Goal: Transaction & Acquisition: Purchase product/service

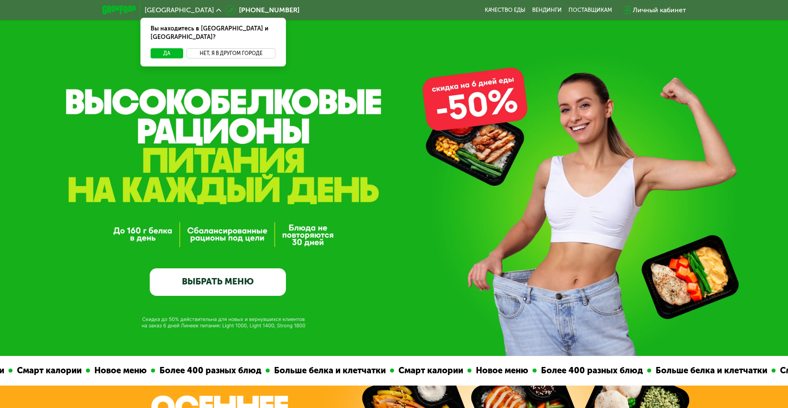
click at [240, 49] on button "Нет, я в другом городе" at bounding box center [231, 53] width 89 height 10
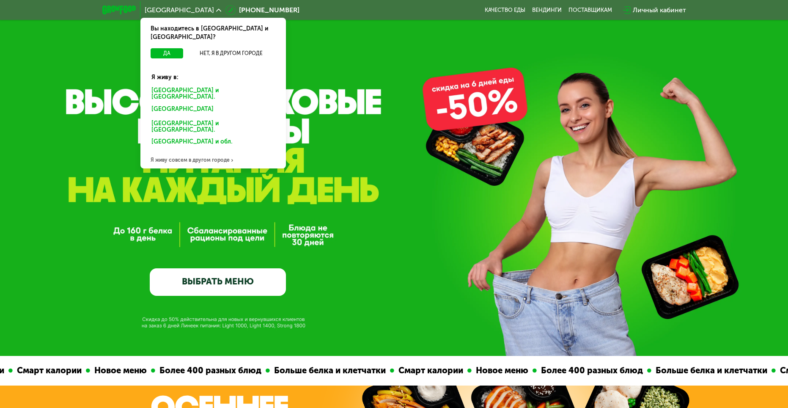
click at [218, 85] on div "Санкт-Петербурге и обл." at bounding box center [213, 94] width 135 height 18
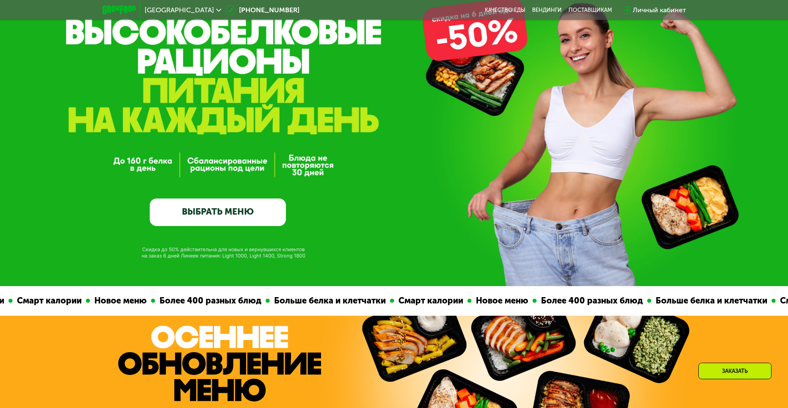
scroll to position [85, 0]
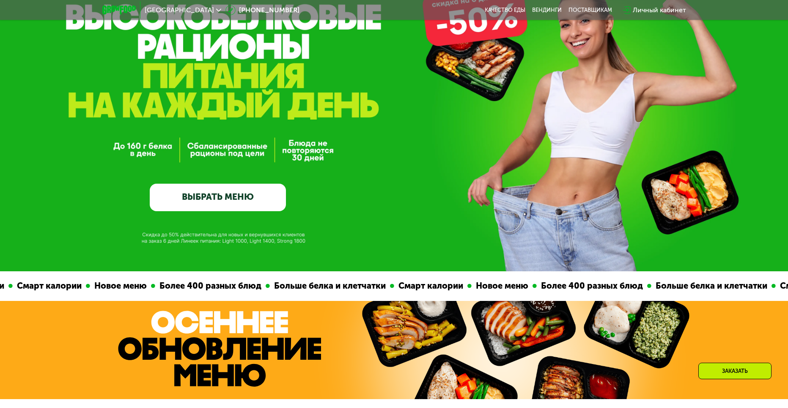
click at [256, 190] on link "ВЫБРАТЬ МЕНЮ" at bounding box center [218, 197] width 136 height 27
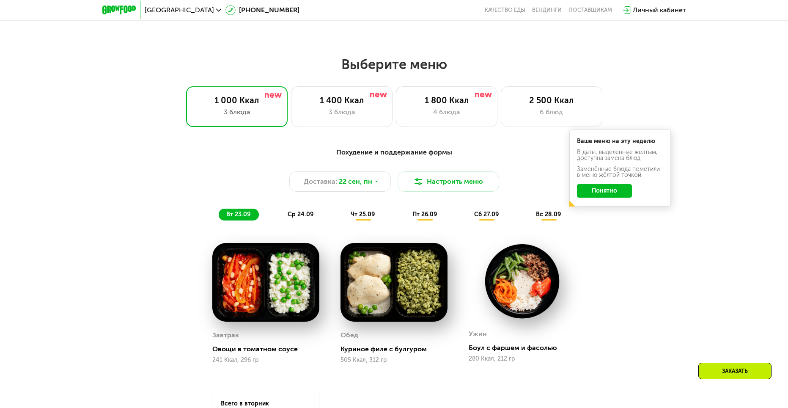
scroll to position [687, 0]
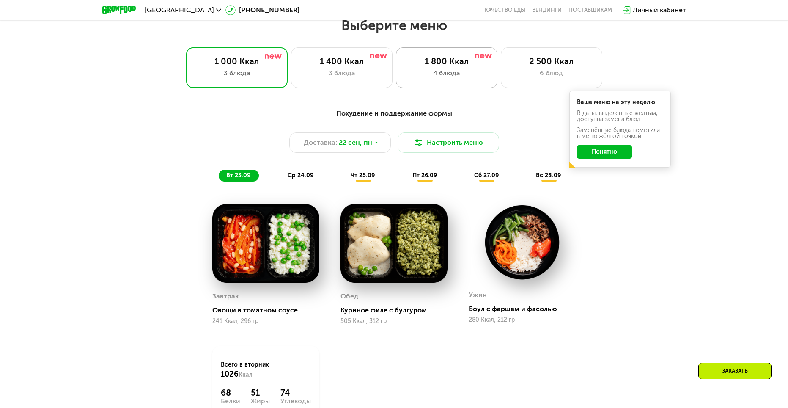
click at [476, 78] on div "4 блюда" at bounding box center [447, 73] width 84 height 10
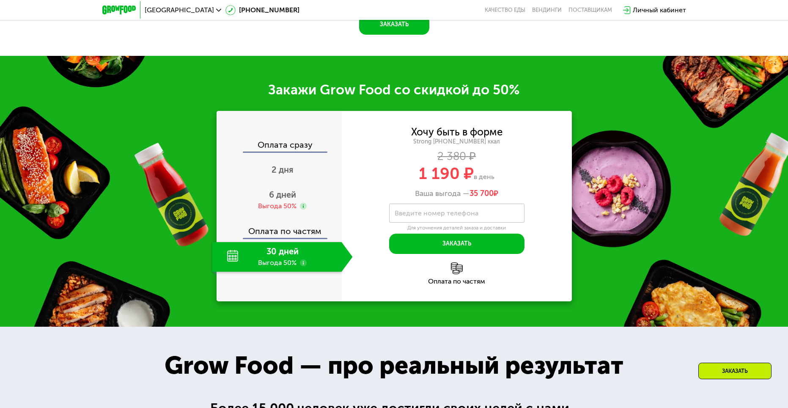
scroll to position [1110, 0]
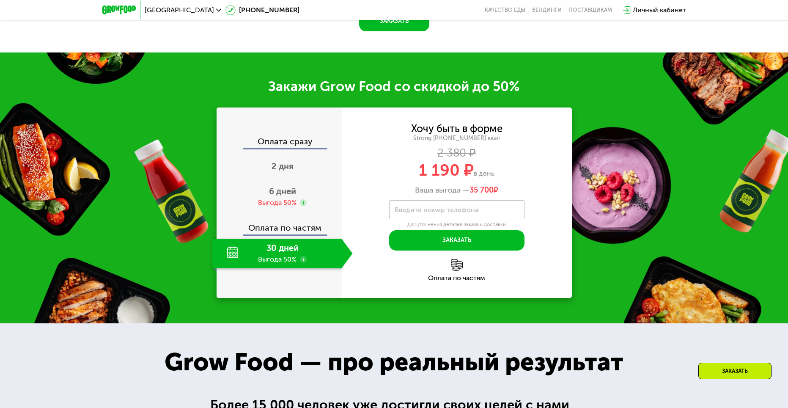
drag, startPoint x: 426, startPoint y: 221, endPoint x: 497, endPoint y: 221, distance: 70.2
click at [497, 178] on div "1 190 ₽ в день" at bounding box center [457, 170] width 230 height 16
click at [376, 178] on div "1 190 ₽ в день" at bounding box center [457, 170] width 230 height 16
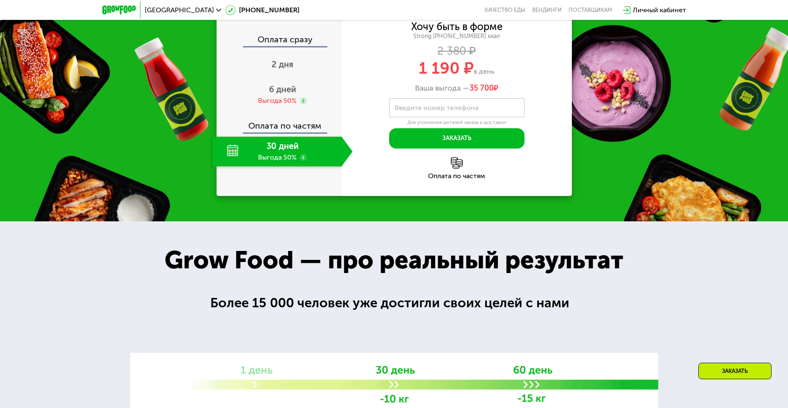
scroll to position [1236, 0]
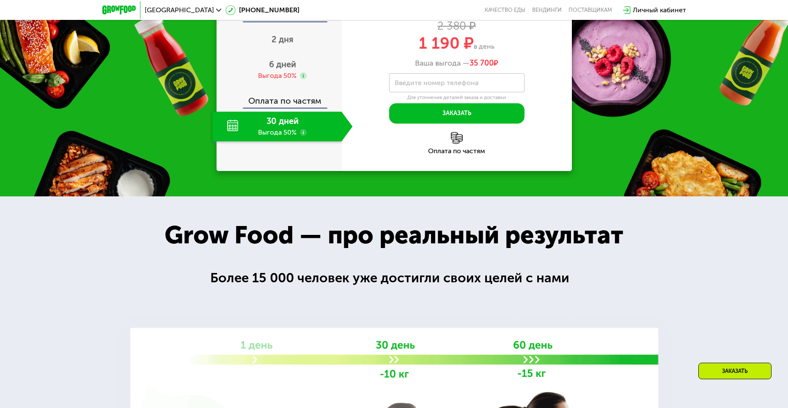
click at [458, 154] on div "Оплата по частям" at bounding box center [457, 143] width 230 height 22
click at [456, 144] on img at bounding box center [457, 138] width 12 height 12
click at [287, 85] on div "6 дней Выгода 50%" at bounding box center [282, 70] width 140 height 30
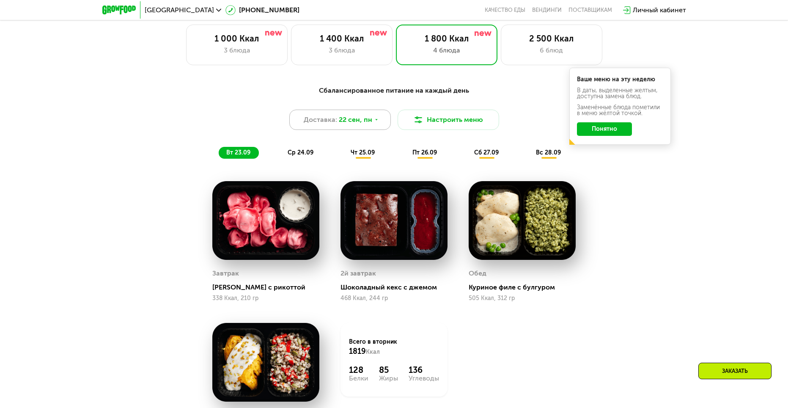
scroll to position [687, 0]
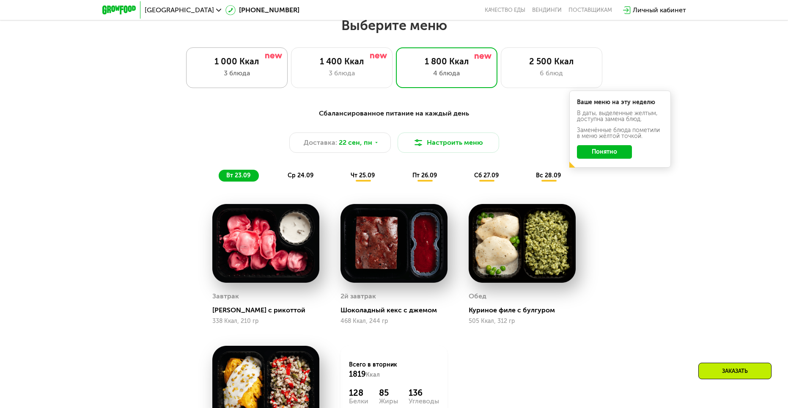
click at [265, 69] on div "1 000 Ккал 3 блюда" at bounding box center [237, 67] width 102 height 41
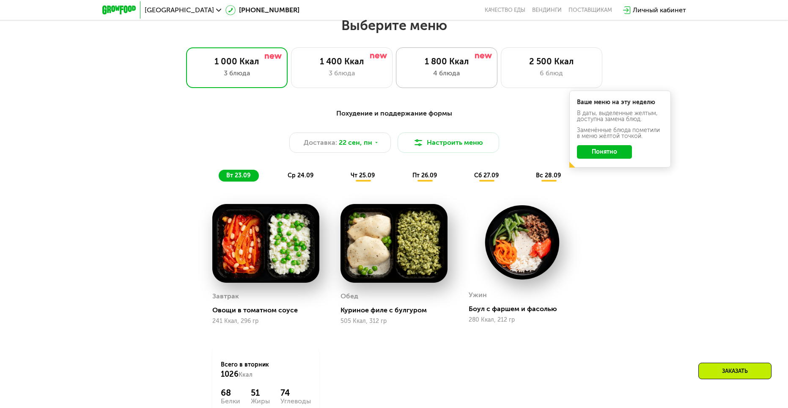
click at [465, 73] on div "4 блюда" at bounding box center [447, 73] width 84 height 10
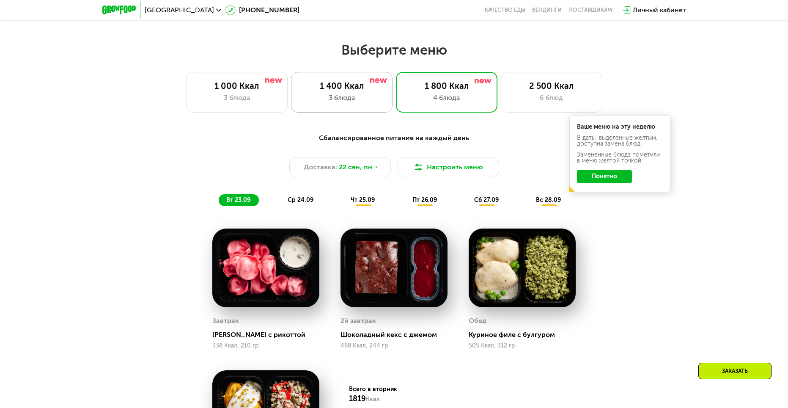
scroll to position [677, 0]
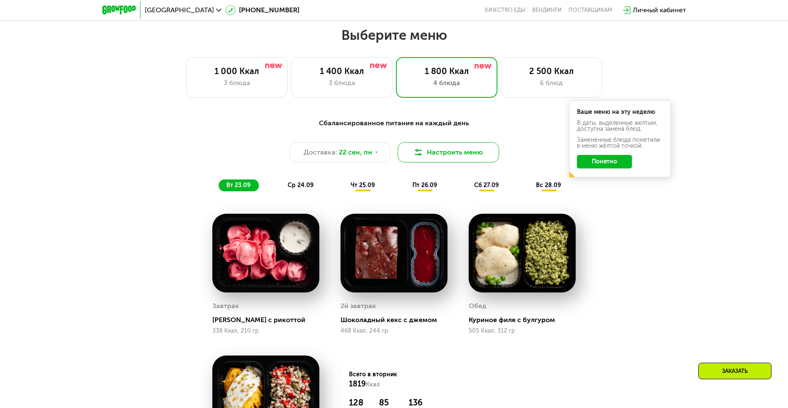
click at [444, 159] on button "Настроить меню" at bounding box center [449, 152] width 102 height 20
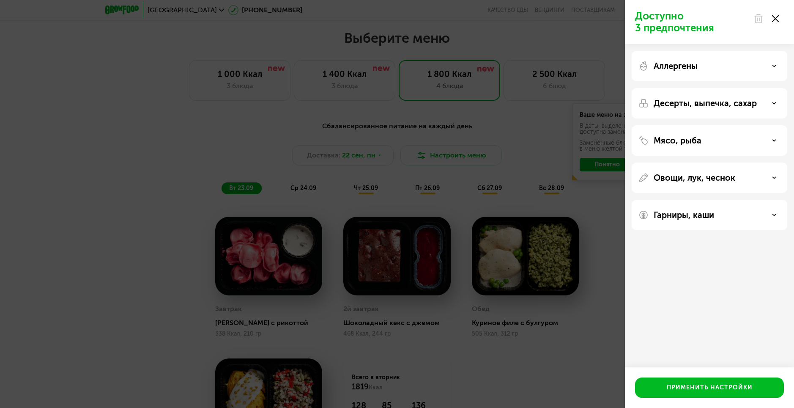
click at [742, 76] on div "Аллергены" at bounding box center [710, 66] width 156 height 30
click at [739, 68] on div "Аллергены" at bounding box center [710, 66] width 142 height 10
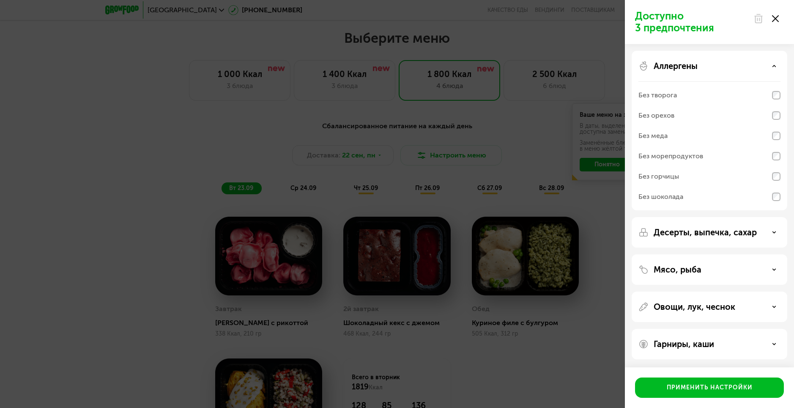
click at [739, 67] on div "Аллергены" at bounding box center [710, 66] width 142 height 10
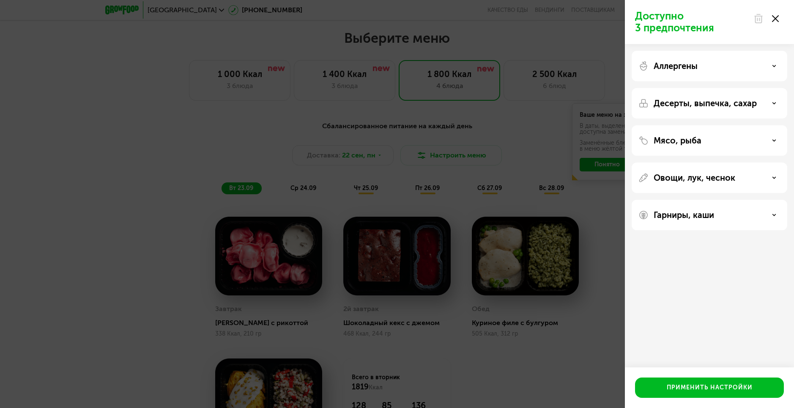
click at [734, 83] on div "Аллергены Десерты, выпечка, сахар Мясо, рыба Овощи, лук, чеснок Гарниры, каши" at bounding box center [709, 140] width 169 height 193
click at [730, 99] on p "Десерты, выпечка, сахар" at bounding box center [705, 103] width 103 height 10
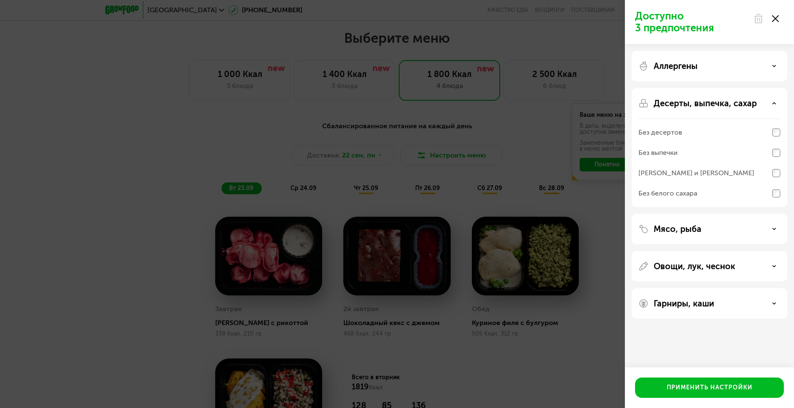
click at [728, 102] on p "Десерты, выпечка, сахар" at bounding box center [705, 103] width 103 height 10
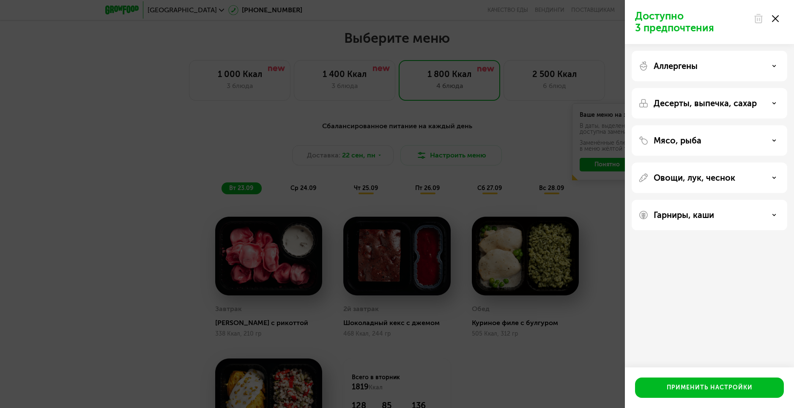
click at [717, 128] on div "Мясо, рыба" at bounding box center [710, 140] width 156 height 30
click at [715, 135] on div "Мясо, рыба" at bounding box center [710, 140] width 142 height 10
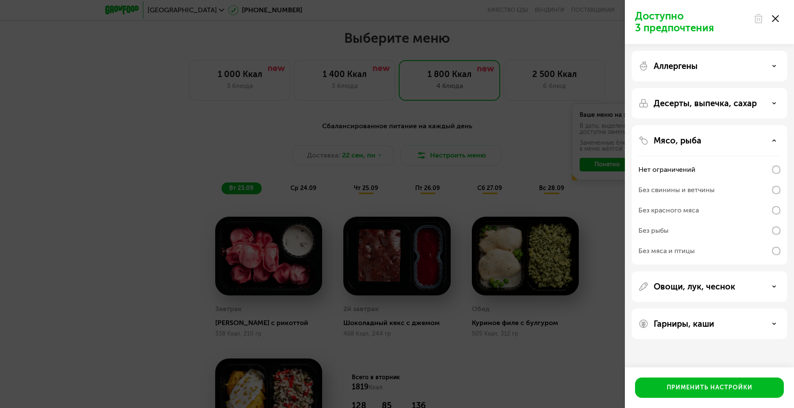
click at [721, 141] on div "Мясо, рыба" at bounding box center [710, 140] width 142 height 10
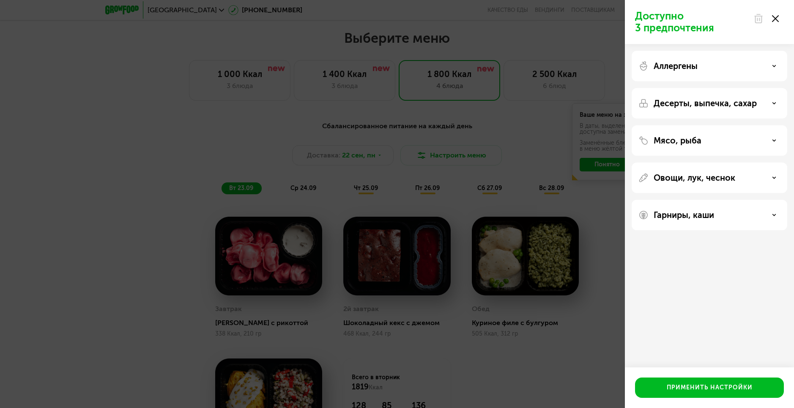
click at [708, 169] on div "Овощи, лук, чеснок" at bounding box center [710, 177] width 156 height 30
click at [708, 170] on div "Овощи, лук, чеснок" at bounding box center [710, 177] width 156 height 30
click at [708, 177] on p "Овощи, лук, чеснок" at bounding box center [695, 178] width 82 height 10
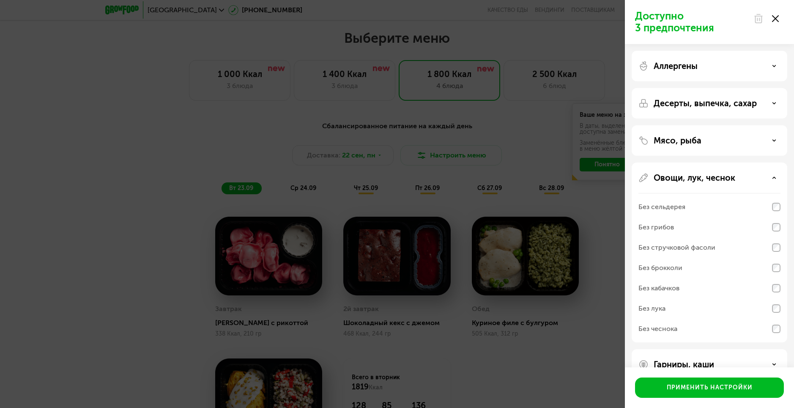
click at [709, 180] on p "Овощи, лук, чеснок" at bounding box center [695, 178] width 82 height 10
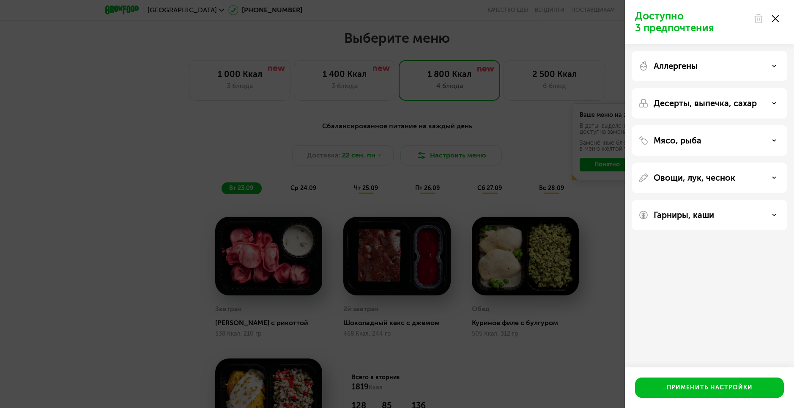
click at [701, 204] on div "Гарниры, каши" at bounding box center [710, 215] width 156 height 30
click at [699, 210] on p "Гарниры, каши" at bounding box center [684, 215] width 60 height 10
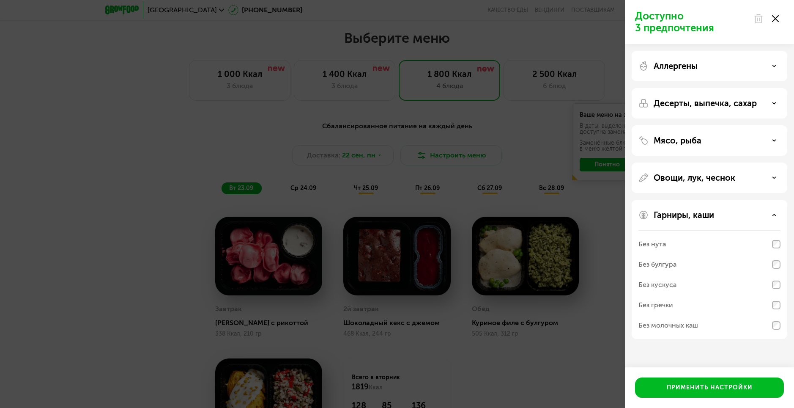
click at [699, 212] on p "Гарниры, каши" at bounding box center [684, 215] width 60 height 10
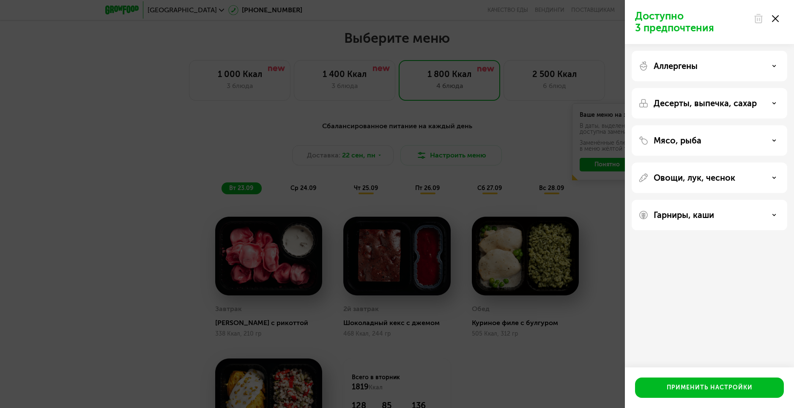
click at [523, 154] on div "Доступно 3 предпочтения Аллергены Десерты, выпечка, сахар Мясо, рыба Овощи, лук…" at bounding box center [397, 204] width 794 height 408
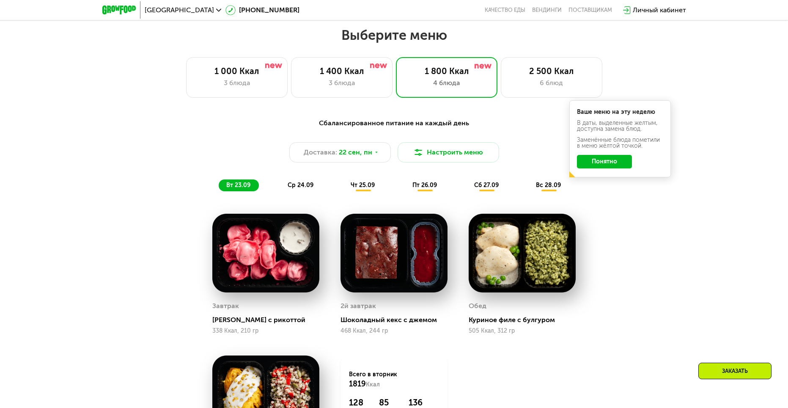
click at [613, 166] on button "Понятно" at bounding box center [604, 162] width 55 height 14
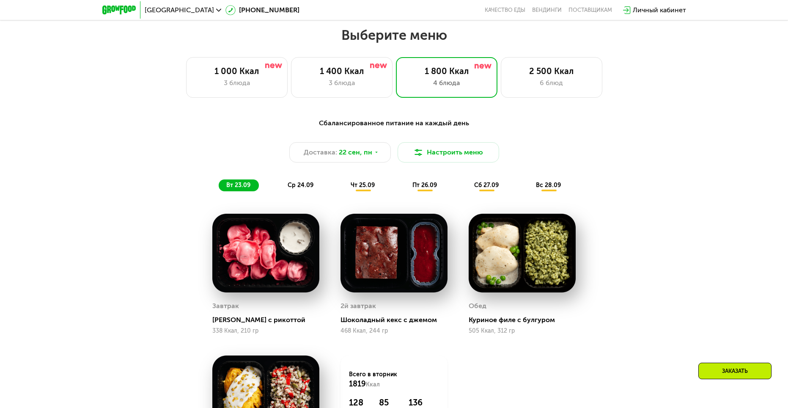
scroll to position [719, 0]
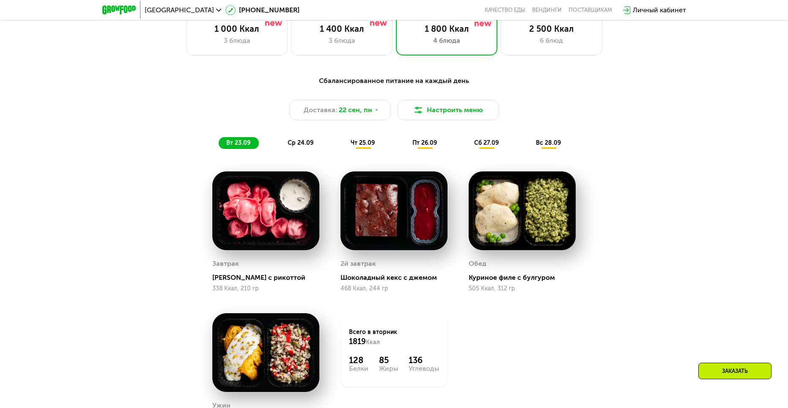
click at [308, 143] on span "ср 24.09" at bounding box center [301, 142] width 26 height 7
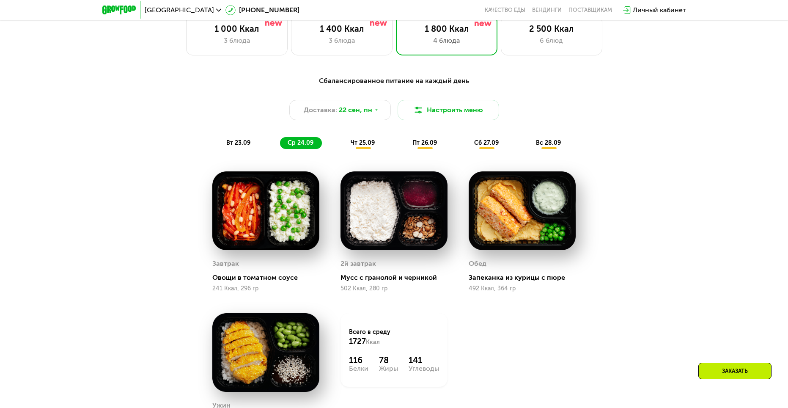
click at [251, 148] on div "вт 23.09" at bounding box center [239, 143] width 40 height 12
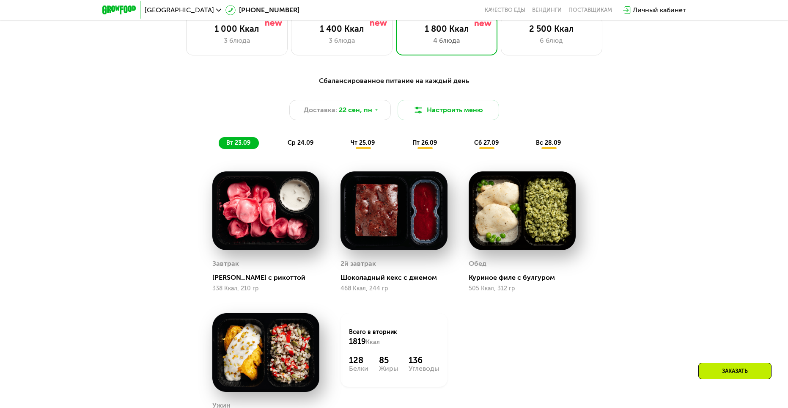
click at [365, 146] on span "чт 25.09" at bounding box center [363, 142] width 24 height 7
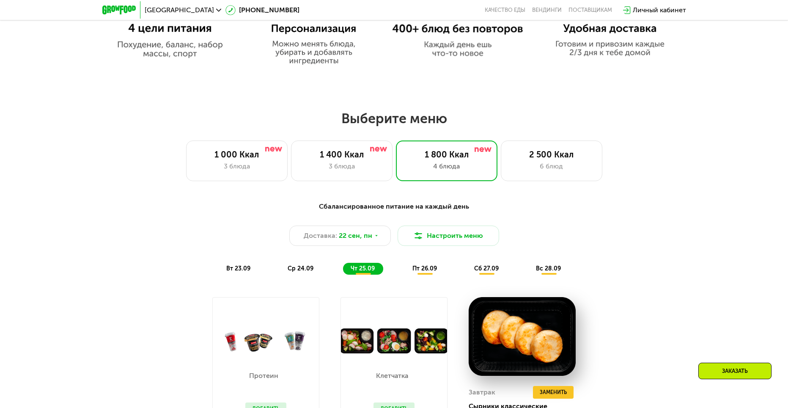
scroll to position [592, 0]
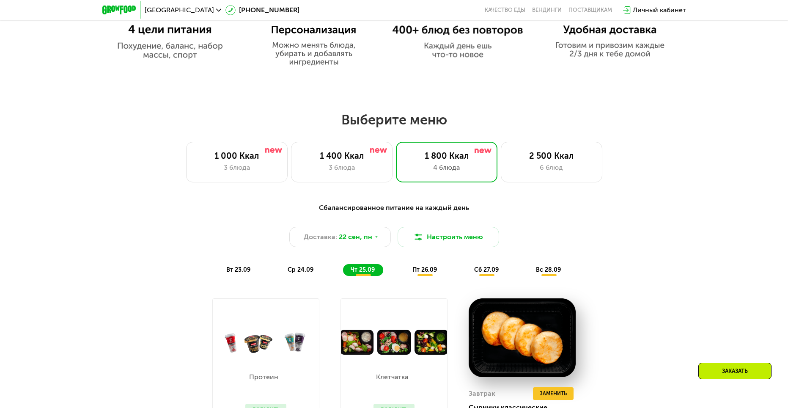
click at [482, 272] on span "сб 27.09" at bounding box center [486, 269] width 25 height 7
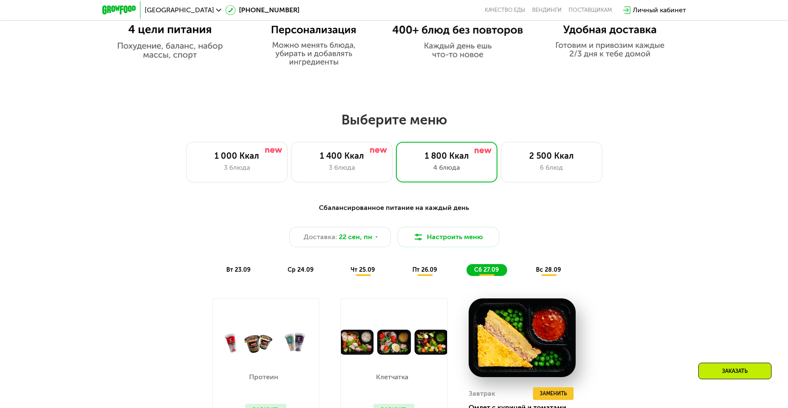
click at [434, 271] on span "пт 26.09" at bounding box center [424, 269] width 25 height 7
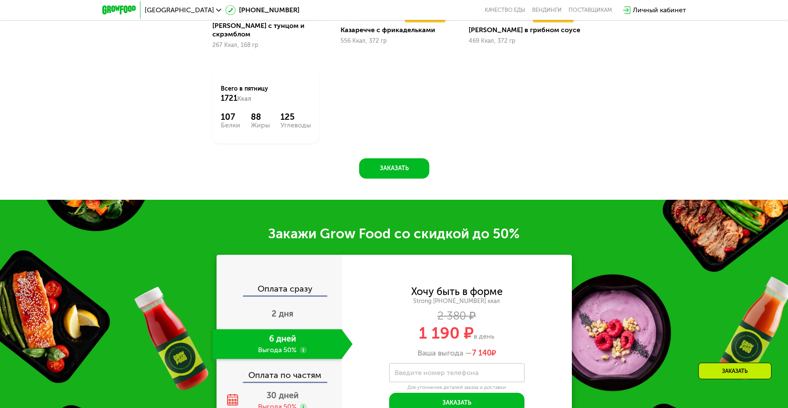
scroll to position [1184, 0]
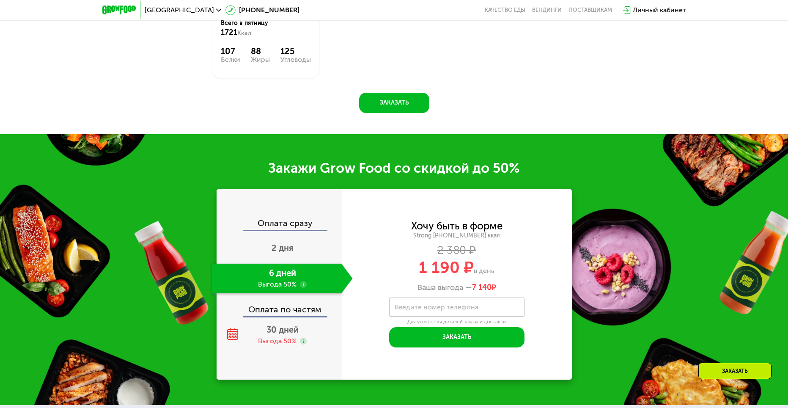
click at [302, 305] on div "Оплата по частям" at bounding box center [279, 306] width 124 height 19
click at [287, 324] on span "30 дней" at bounding box center [282, 329] width 32 height 10
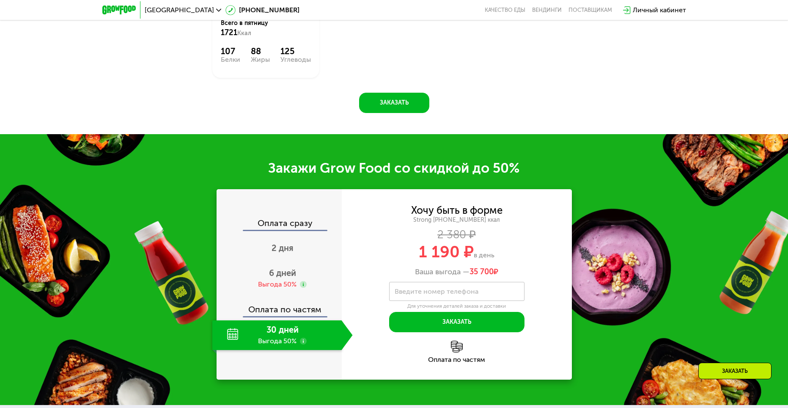
click at [291, 302] on div "Оплата по частям" at bounding box center [279, 306] width 124 height 19
click at [287, 285] on div "6 дней Выгода 50%" at bounding box center [282, 279] width 140 height 30
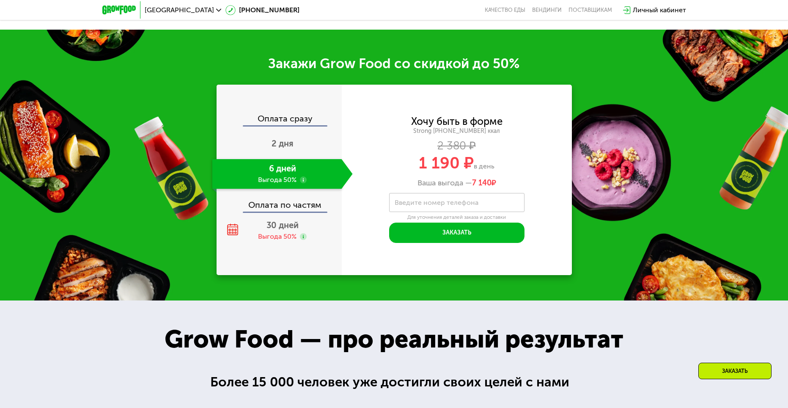
scroll to position [1232, 0]
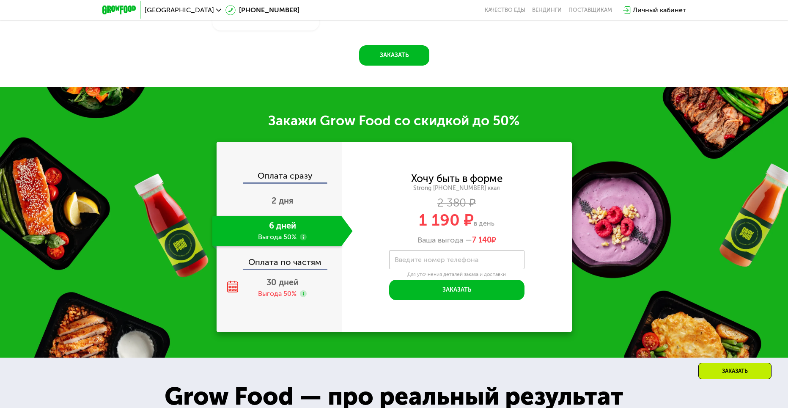
click at [476, 241] on div "Хочу быть в форме Strong [PHONE_NUMBER] ккал 2 380 ₽ 1 190 ₽ в день Ваша выгода…" at bounding box center [457, 237] width 230 height 126
click at [478, 255] on input "Введите номер телефона" at bounding box center [456, 259] width 135 height 19
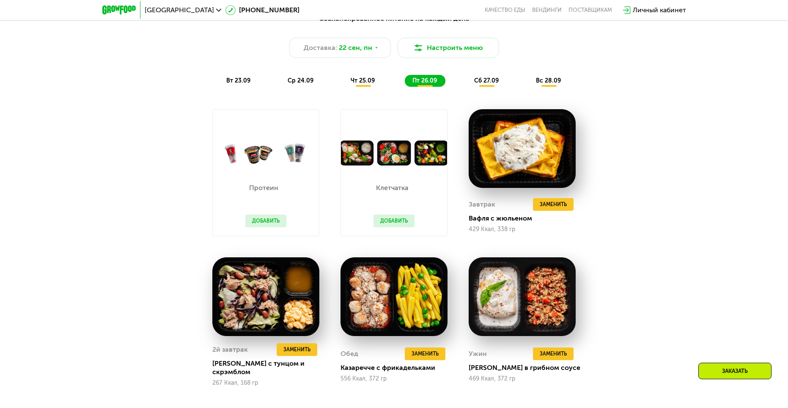
scroll to position [766, 0]
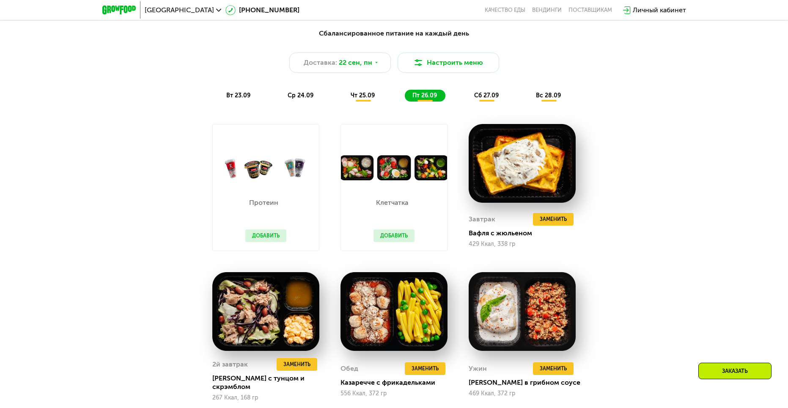
click at [482, 99] on span "сб 27.09" at bounding box center [486, 95] width 25 height 7
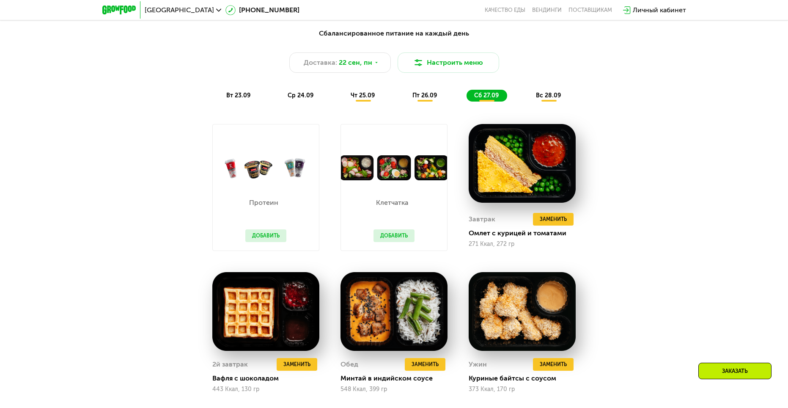
click at [549, 95] on span "вс 28.09" at bounding box center [548, 95] width 25 height 7
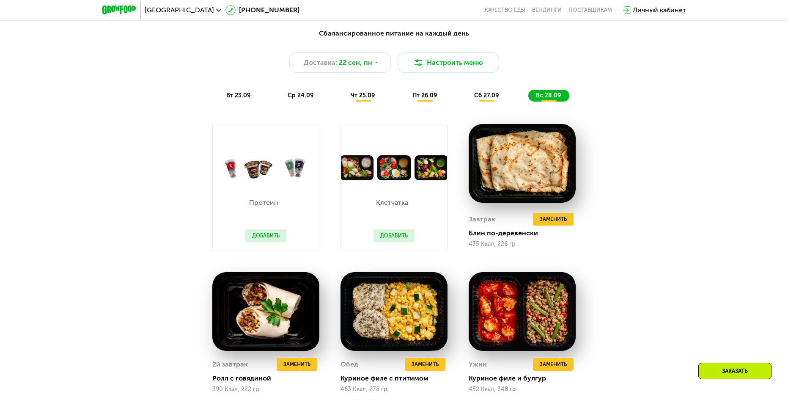
click at [241, 97] on span "вт 23.09" at bounding box center [238, 95] width 24 height 7
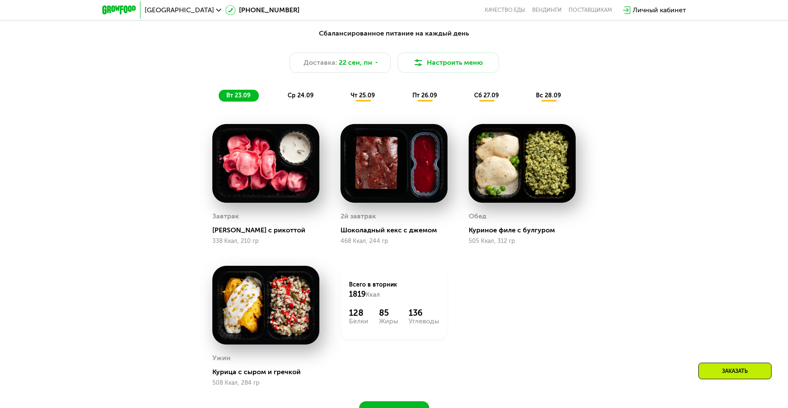
click at [296, 99] on span "ср 24.09" at bounding box center [301, 95] width 26 height 7
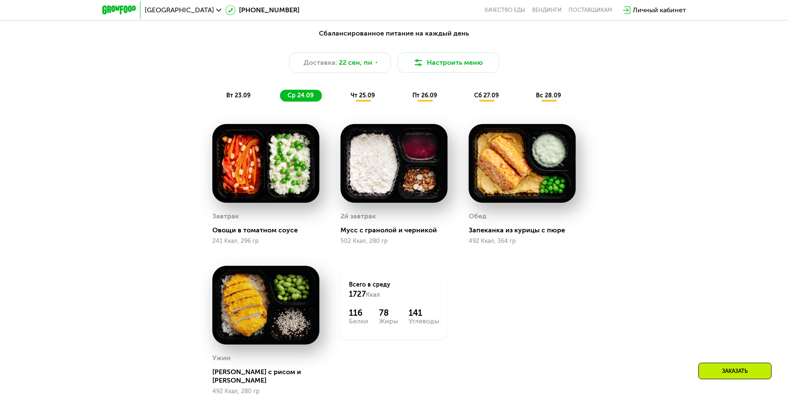
click at [372, 99] on span "чт 25.09" at bounding box center [363, 95] width 24 height 7
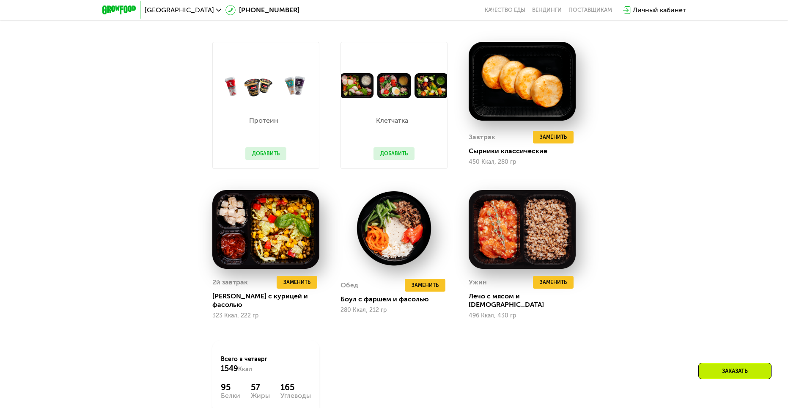
scroll to position [851, 0]
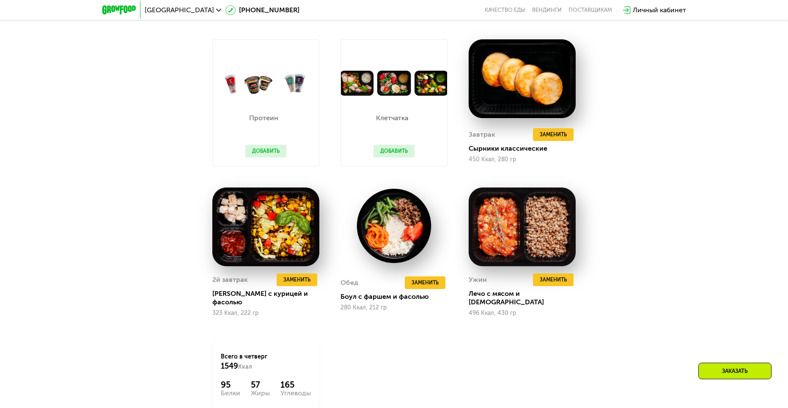
click at [388, 152] on button "Добавить" at bounding box center [394, 151] width 41 height 13
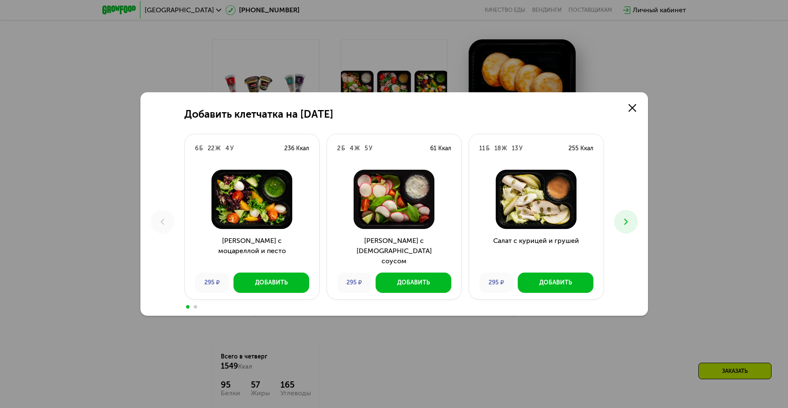
click at [624, 220] on icon at bounding box center [626, 222] width 10 height 10
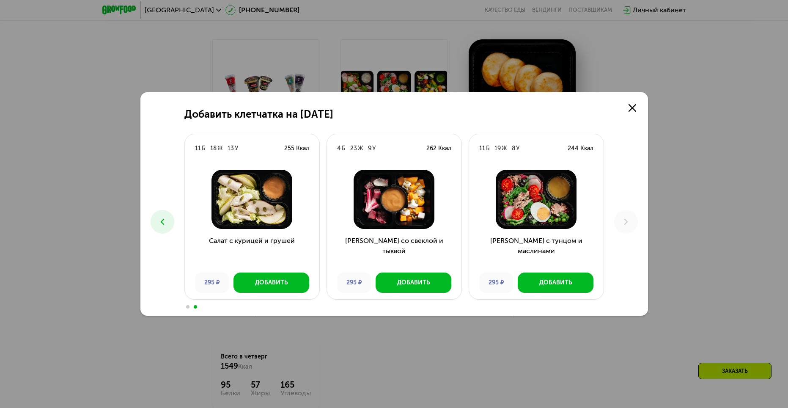
click at [252, 258] on h3 "Салат с курицей и грушей" at bounding box center [252, 251] width 135 height 30
click at [263, 286] on div "Добавить" at bounding box center [271, 282] width 33 height 8
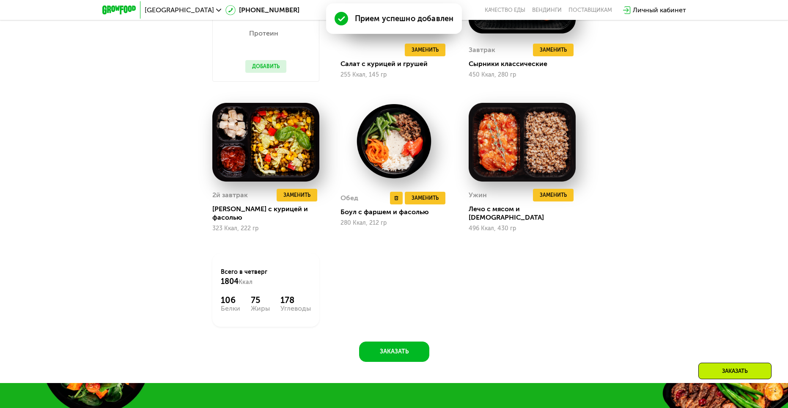
scroll to position [872, 0]
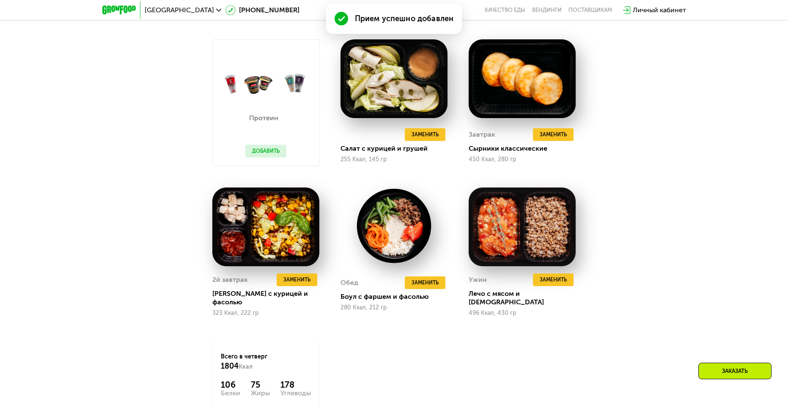
click at [276, 154] on button "Добавить" at bounding box center [265, 151] width 41 height 13
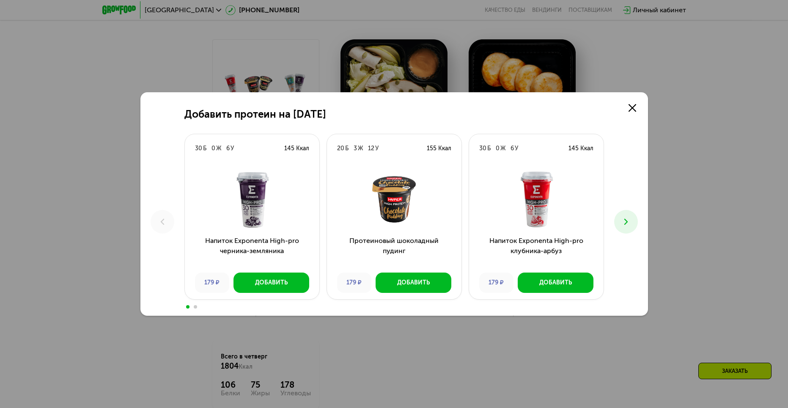
click at [631, 225] on button at bounding box center [626, 222] width 24 height 24
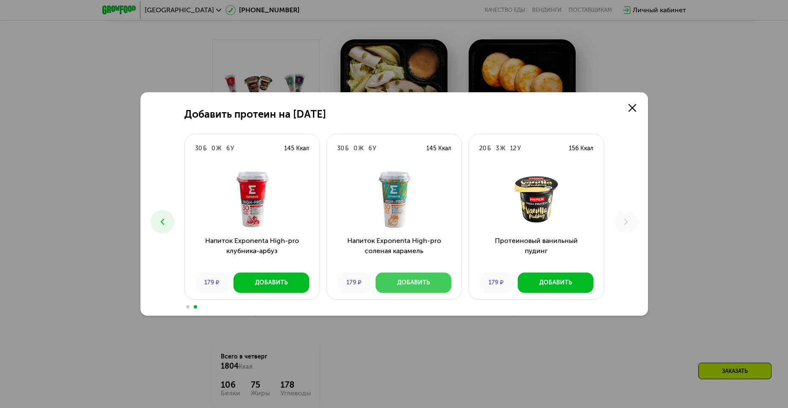
click at [415, 277] on button "Добавить" at bounding box center [414, 282] width 76 height 20
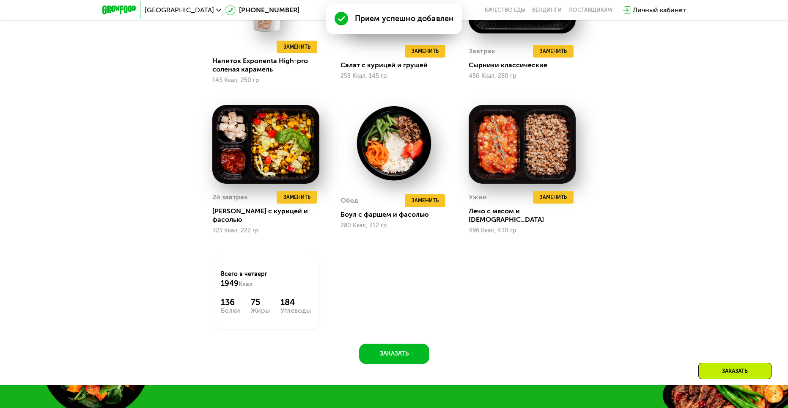
scroll to position [745, 0]
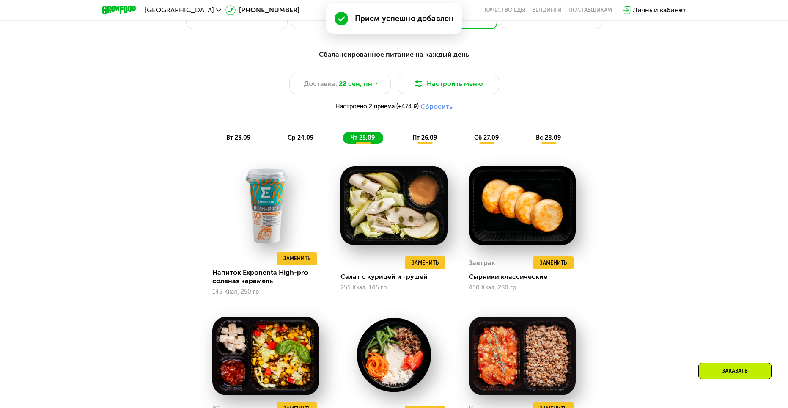
click at [437, 141] on span "пт 26.09" at bounding box center [424, 137] width 25 height 7
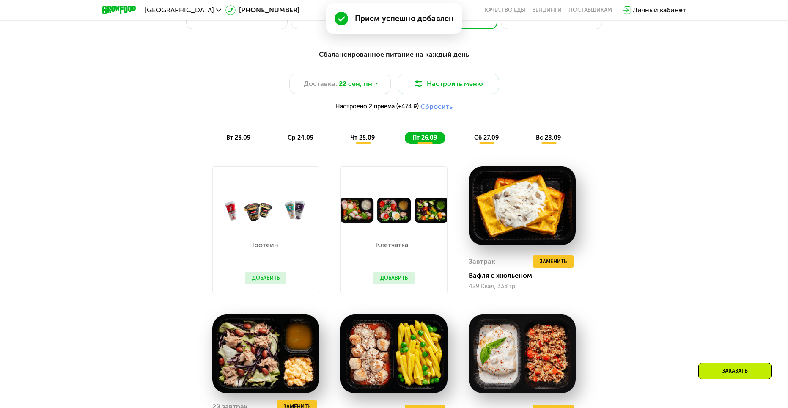
click at [363, 140] on span "чт 25.09" at bounding box center [363, 137] width 24 height 7
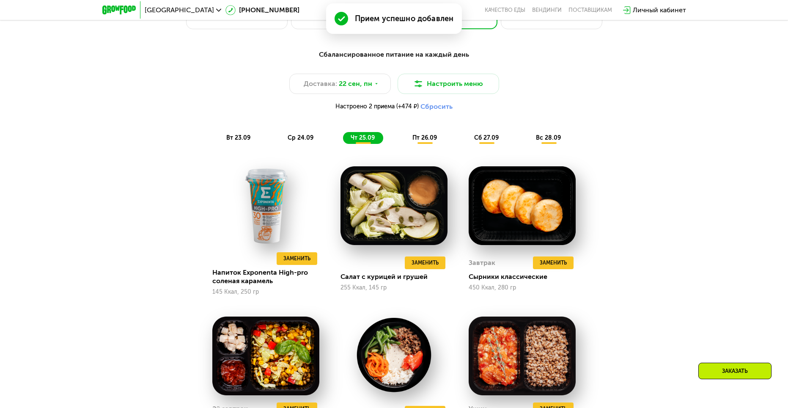
click at [302, 137] on span "ср 24.09" at bounding box center [301, 137] width 26 height 7
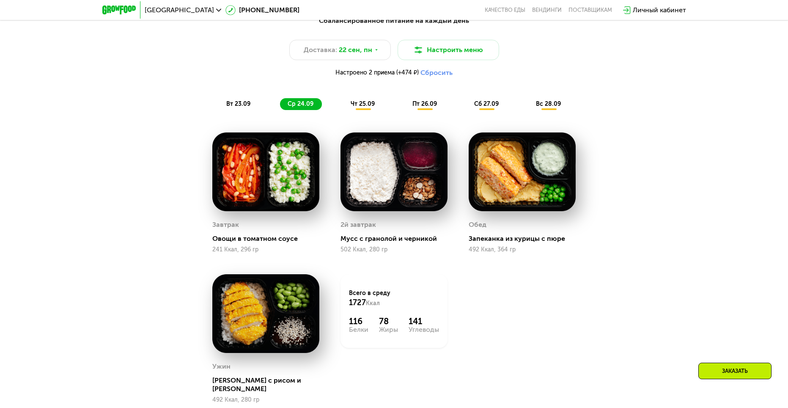
scroll to position [788, 0]
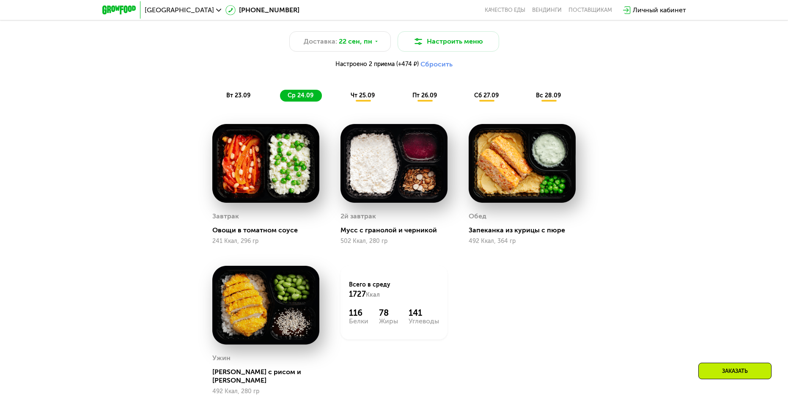
click at [362, 99] on span "чт 25.09" at bounding box center [363, 95] width 24 height 7
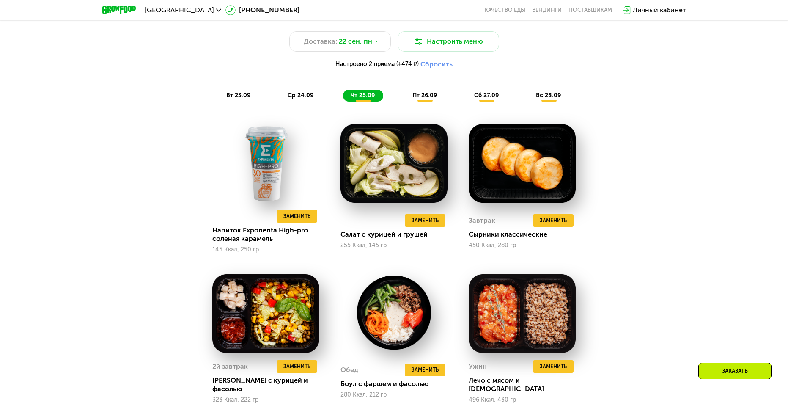
click at [434, 99] on span "пт 26.09" at bounding box center [424, 95] width 25 height 7
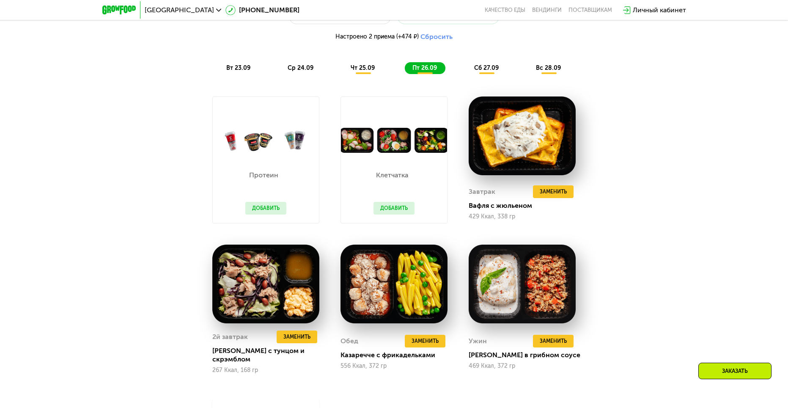
scroll to position [830, 0]
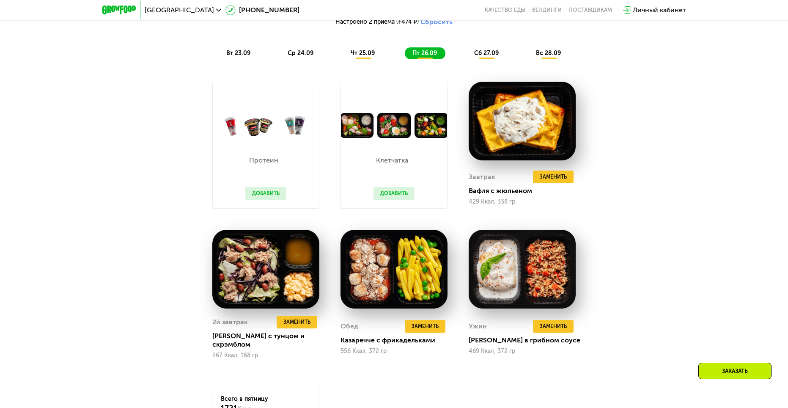
click at [496, 57] on span "сб 27.09" at bounding box center [486, 52] width 25 height 7
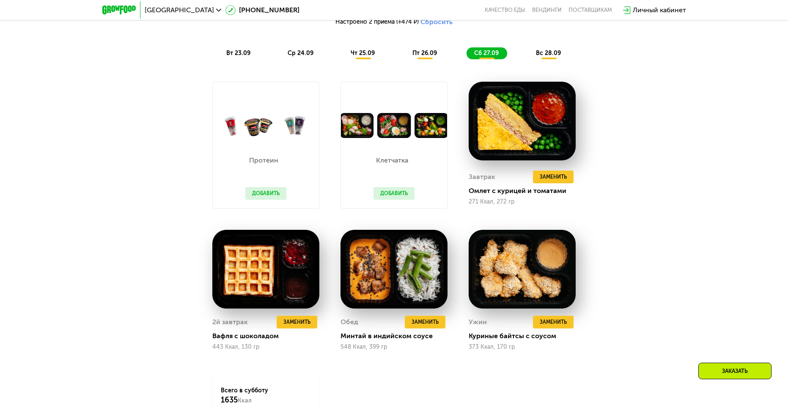
click at [545, 59] on div "вс 28.09" at bounding box center [548, 53] width 41 height 12
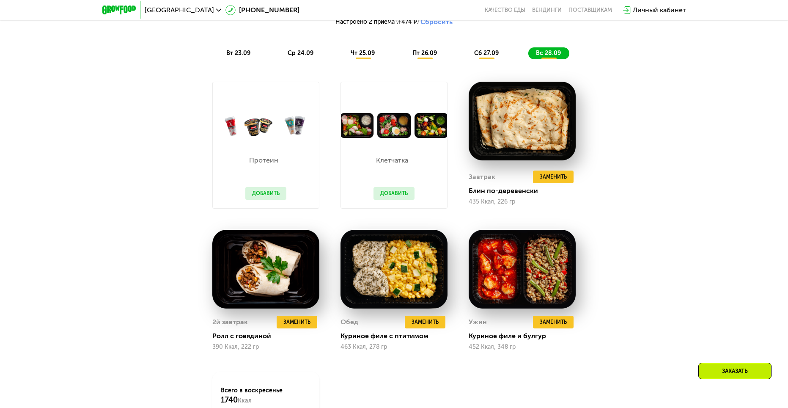
click at [302, 57] on span "ср 24.09" at bounding box center [301, 52] width 26 height 7
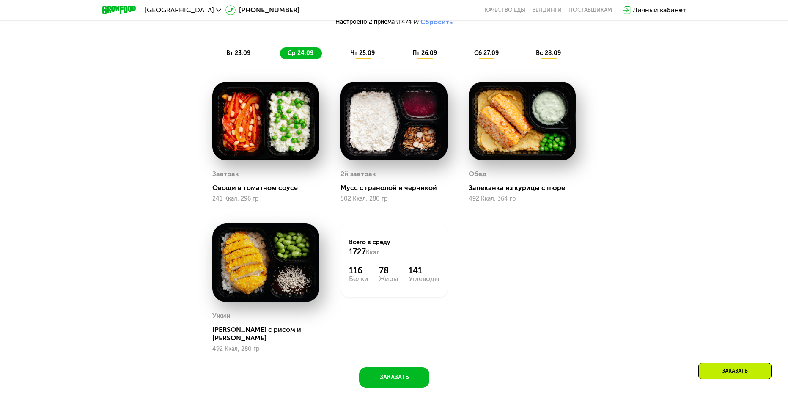
click at [234, 57] on span "вт 23.09" at bounding box center [238, 52] width 24 height 7
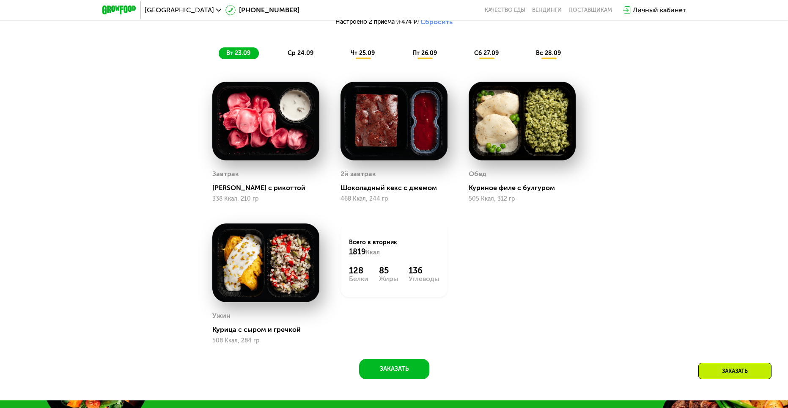
click at [288, 57] on span "ср 24.09" at bounding box center [301, 52] width 26 height 7
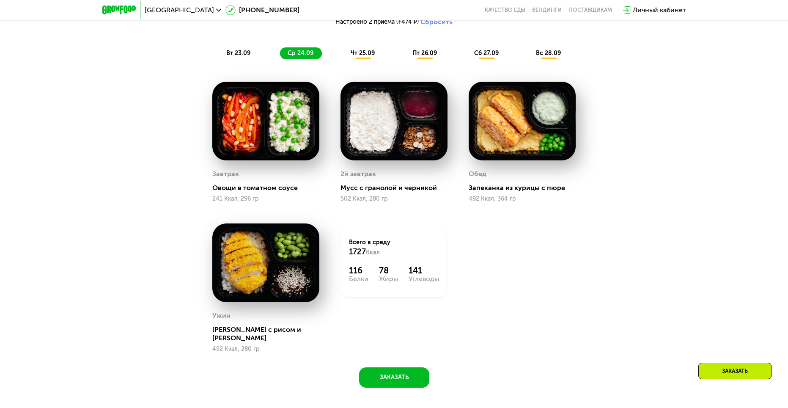
click at [349, 56] on div "чт 25.09" at bounding box center [363, 53] width 40 height 12
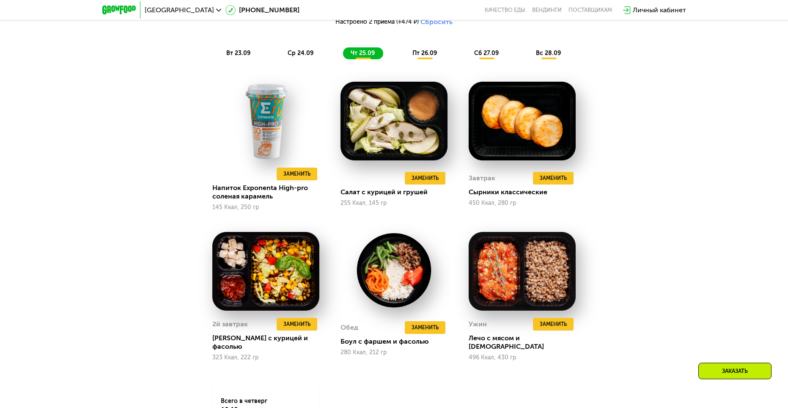
click at [242, 56] on span "вт 23.09" at bounding box center [238, 52] width 24 height 7
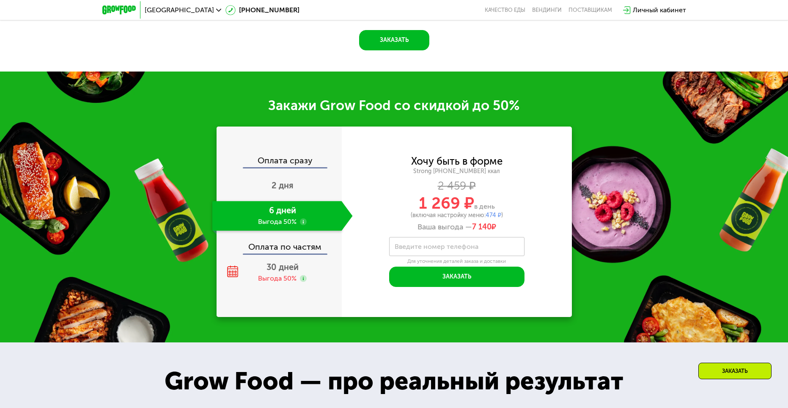
scroll to position [1168, 0]
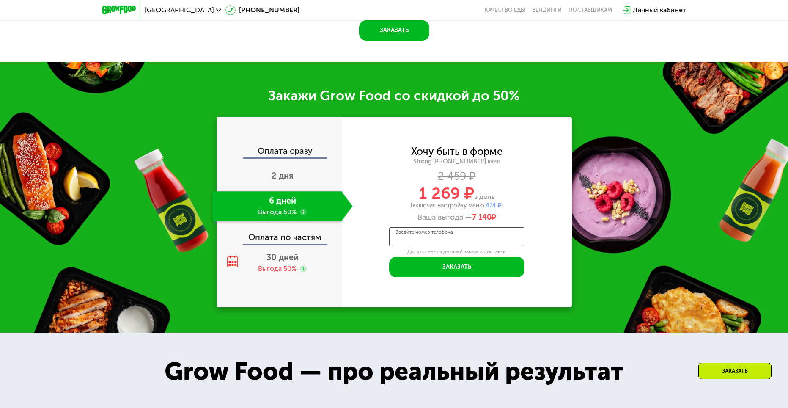
click at [497, 244] on input "Введите номер телефона" at bounding box center [456, 236] width 135 height 19
type input "**********"
click at [450, 274] on button "Заказать" at bounding box center [456, 267] width 135 height 20
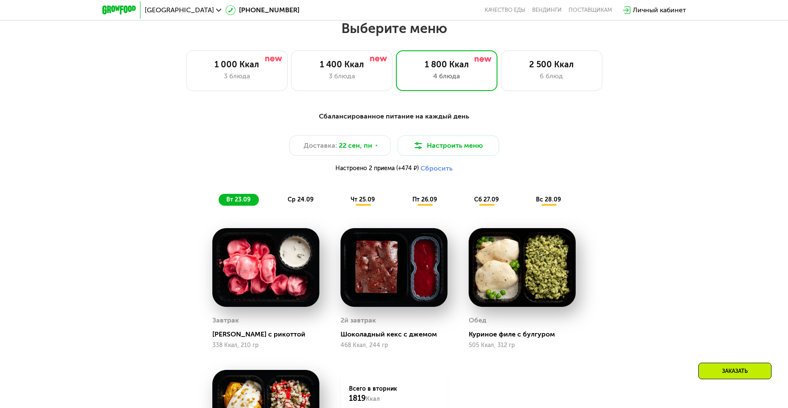
scroll to position [661, 0]
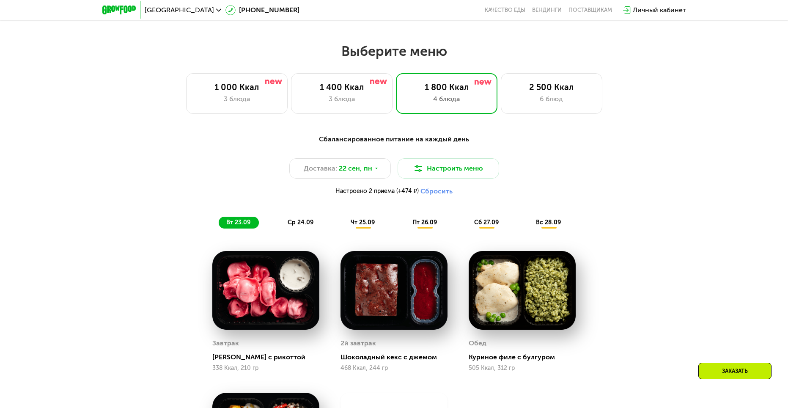
click at [383, 222] on div "вт 23.09 ср 24.09 чт 25.09 пт 26.09 сб 27.09 вс 28.09" at bounding box center [394, 223] width 351 height 12
click at [376, 225] on div "чт 25.09" at bounding box center [363, 223] width 40 height 12
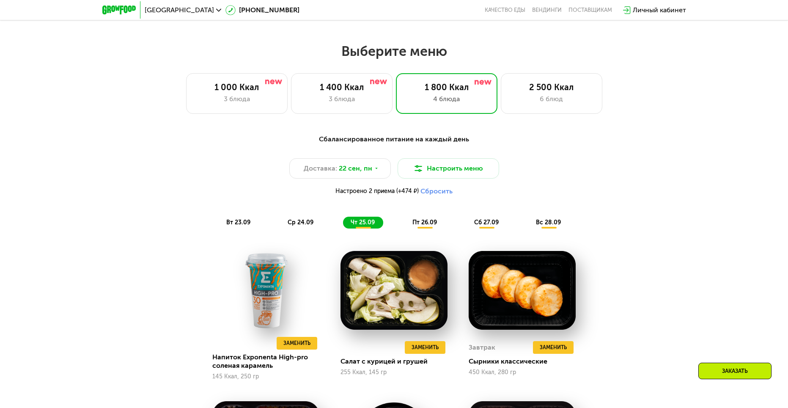
click at [423, 228] on div "пт 26.09" at bounding box center [425, 223] width 41 height 12
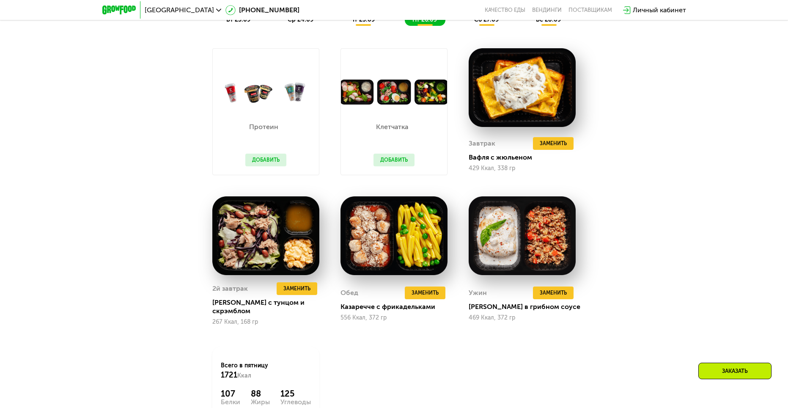
scroll to position [915, 0]
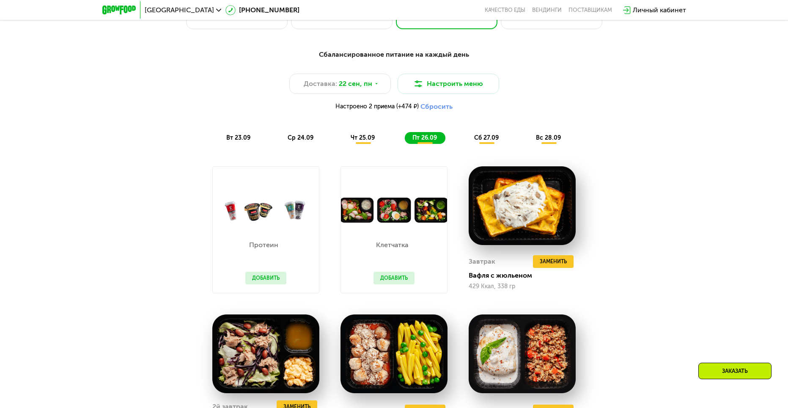
click at [488, 139] on span "сб 27.09" at bounding box center [486, 137] width 25 height 7
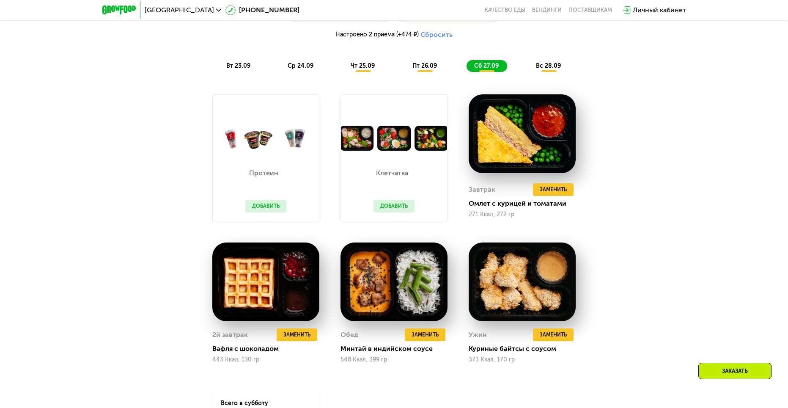
scroll to position [703, 0]
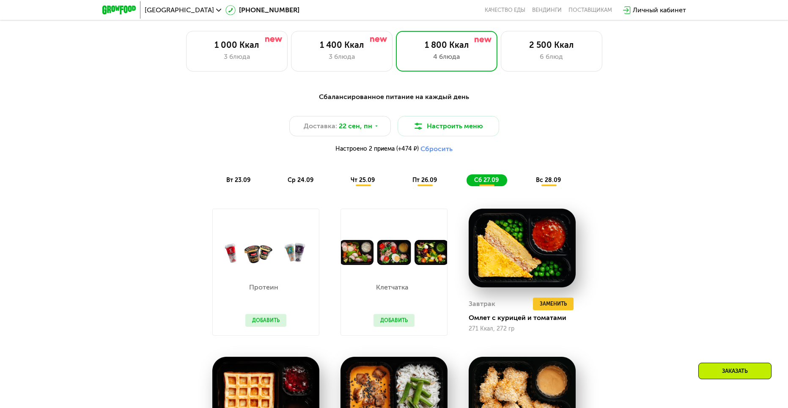
click at [549, 174] on div "Сбалансированное питание на каждый день Доставка: [DATE] Настроить меню Настрое…" at bounding box center [394, 139] width 501 height 94
click at [551, 177] on div "вс 28.09" at bounding box center [548, 180] width 41 height 12
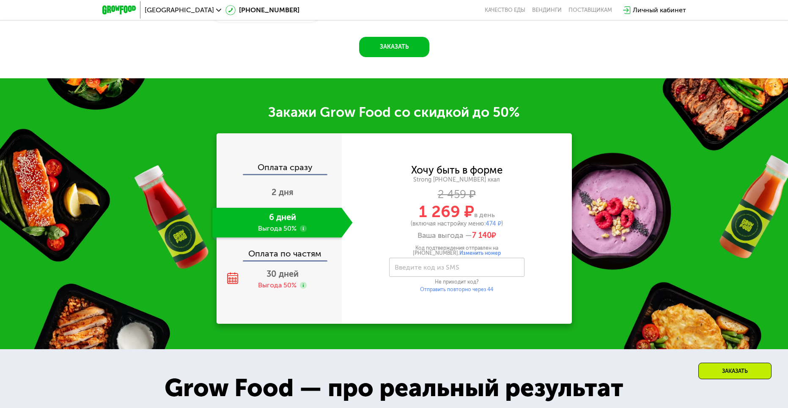
scroll to position [1338, 0]
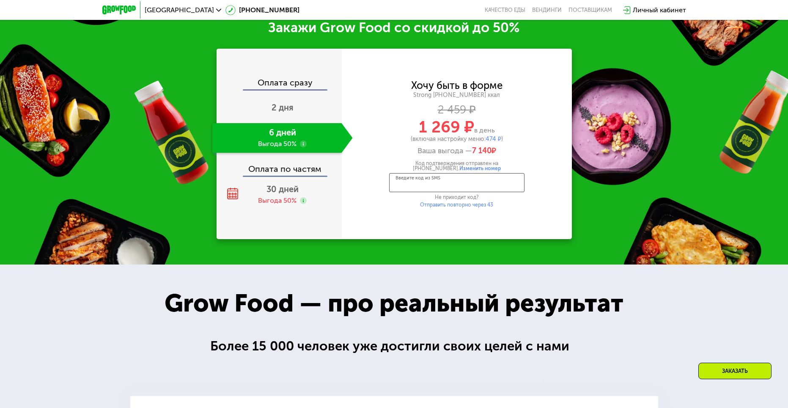
click at [467, 188] on input "Введите код из SMS" at bounding box center [456, 182] width 135 height 19
type input "****"
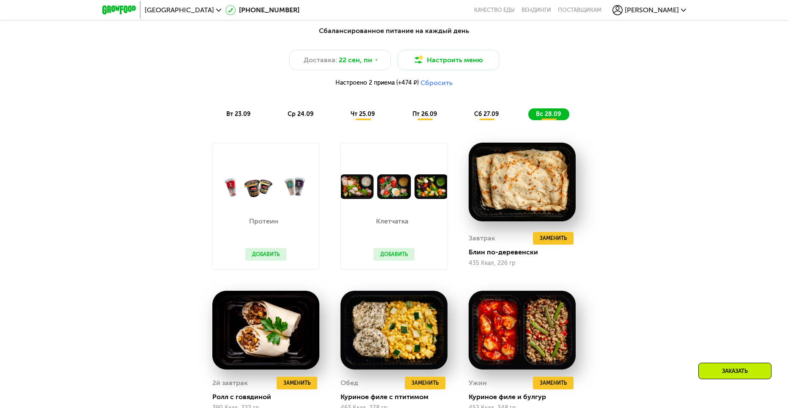
scroll to position [572, 0]
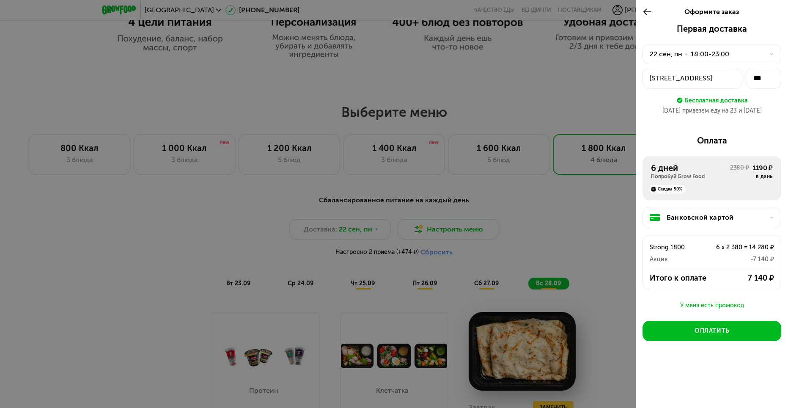
click at [704, 49] on div "18:00-23:00" at bounding box center [710, 54] width 38 height 10
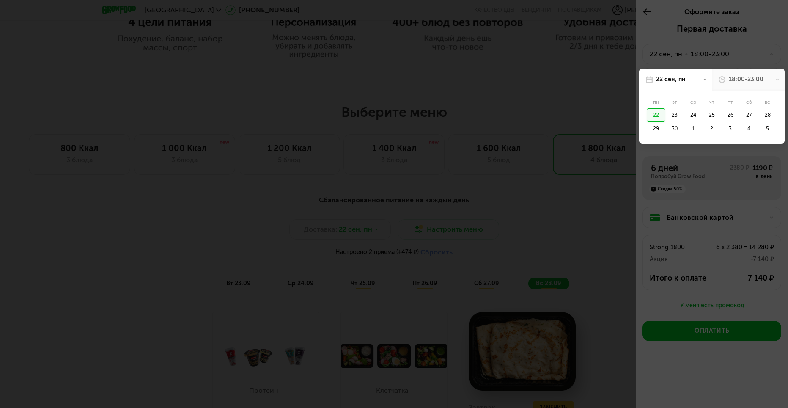
click at [728, 75] on div "18:00-23:00" at bounding box center [748, 80] width 73 height 22
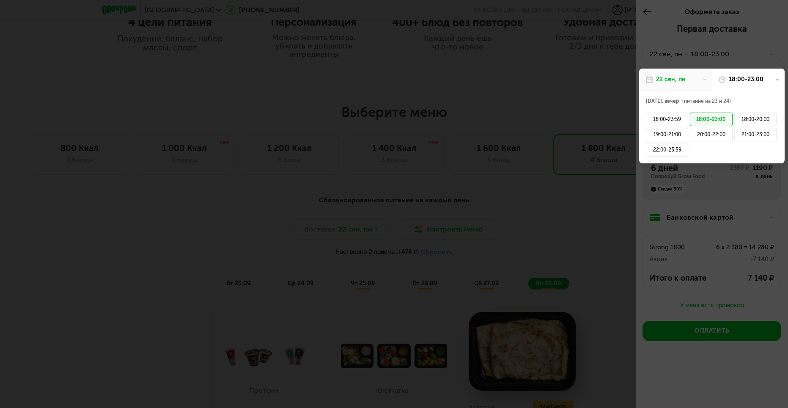
click at [735, 53] on div at bounding box center [394, 204] width 788 height 408
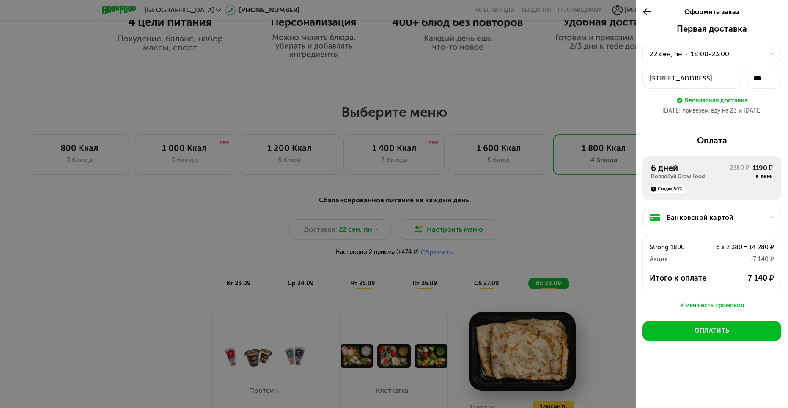
click at [735, 52] on div "[DATE] • 18:00-23:00" at bounding box center [707, 54] width 114 height 10
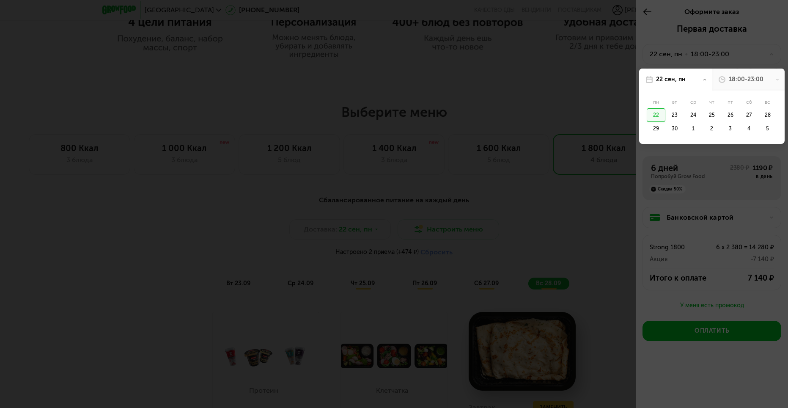
click at [731, 74] on div "18:00-23:00" at bounding box center [748, 80] width 73 height 22
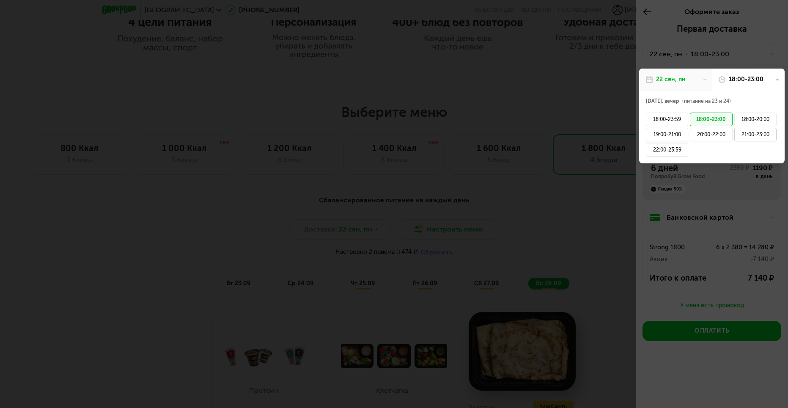
click at [749, 135] on div "21:00-23:00" at bounding box center [755, 135] width 42 height 14
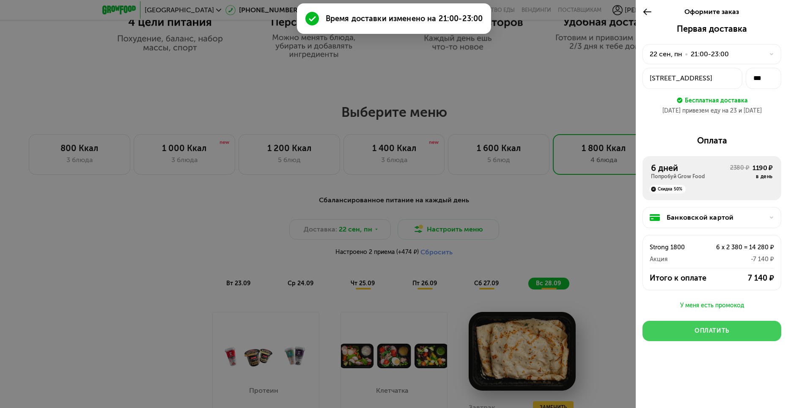
click at [707, 335] on div "Оплатить" at bounding box center [712, 331] width 35 height 8
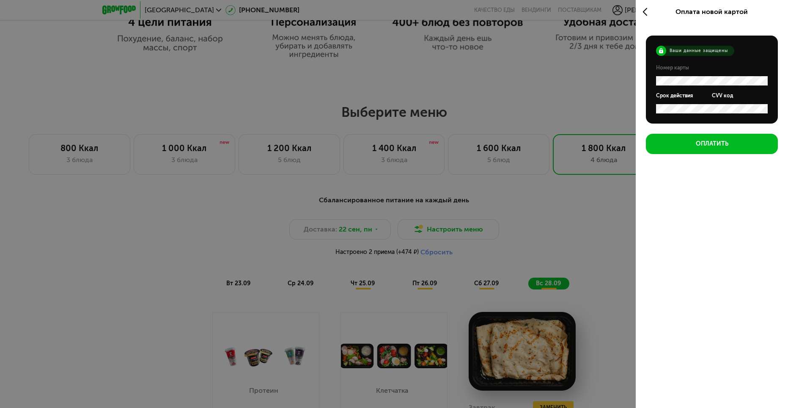
click at [647, 11] on icon at bounding box center [648, 12] width 10 height 10
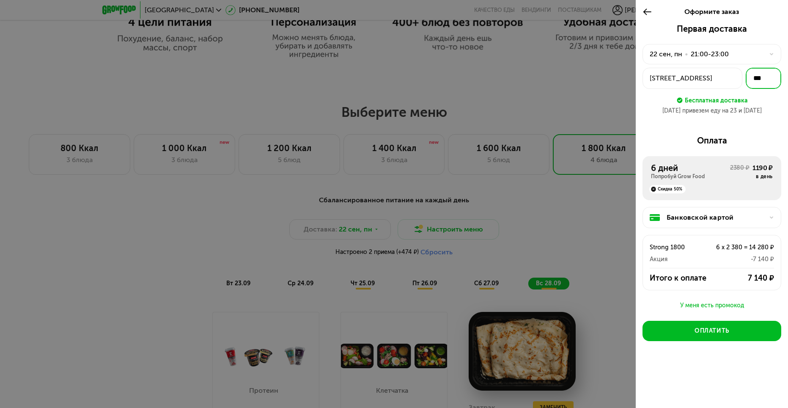
click at [757, 80] on input "***" at bounding box center [764, 78] width 36 height 21
click at [721, 78] on div "[STREET_ADDRESS]" at bounding box center [692, 78] width 85 height 10
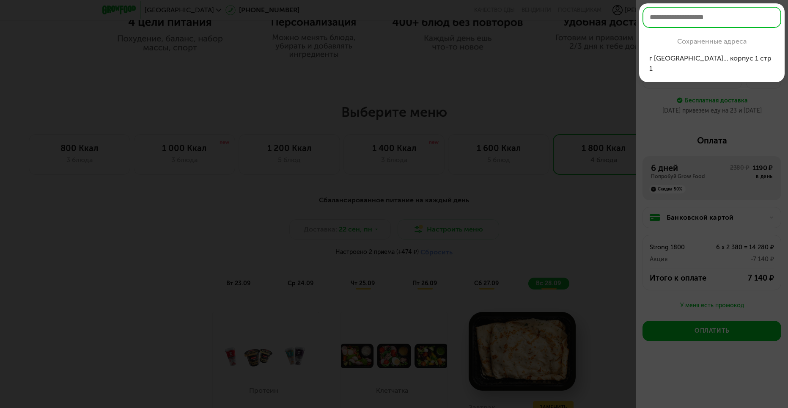
click at [725, 58] on div "г [GEOGRAPHIC_DATA]... корпус 1 стр 1" at bounding box center [711, 63] width 125 height 20
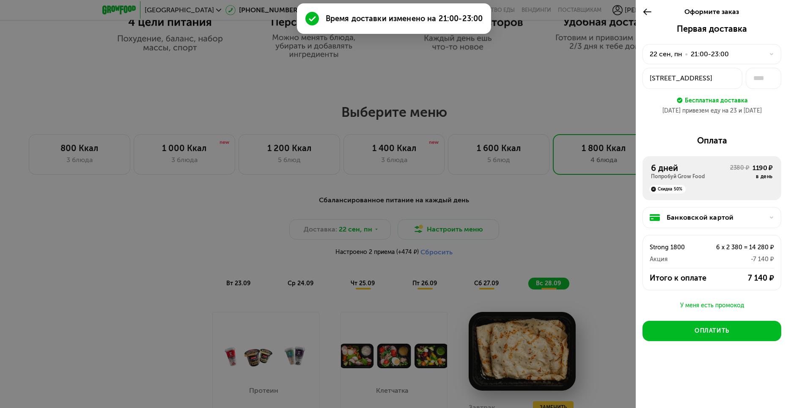
click at [695, 80] on div "[STREET_ADDRESS]" at bounding box center [692, 78] width 85 height 10
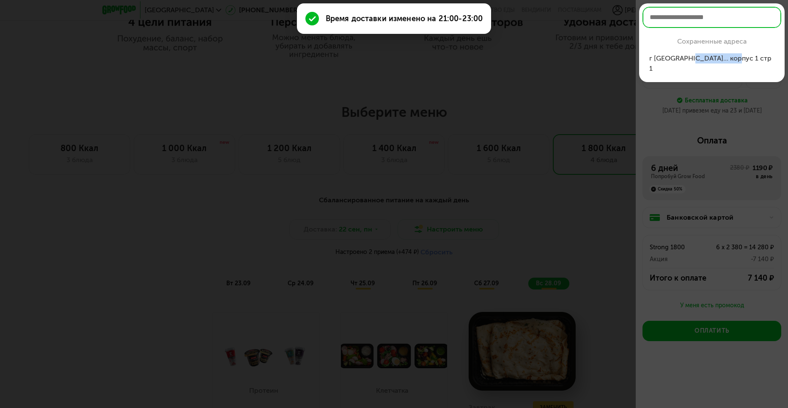
drag, startPoint x: 693, startPoint y: 59, endPoint x: 735, endPoint y: 60, distance: 42.3
click at [735, 60] on div "г [GEOGRAPHIC_DATA]... корпус 1 стр 1" at bounding box center [711, 63] width 125 height 20
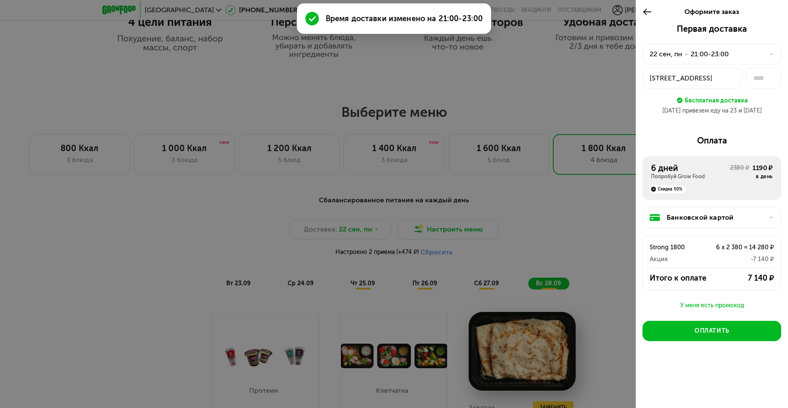
click at [716, 80] on div "[STREET_ADDRESS]" at bounding box center [692, 78] width 85 height 10
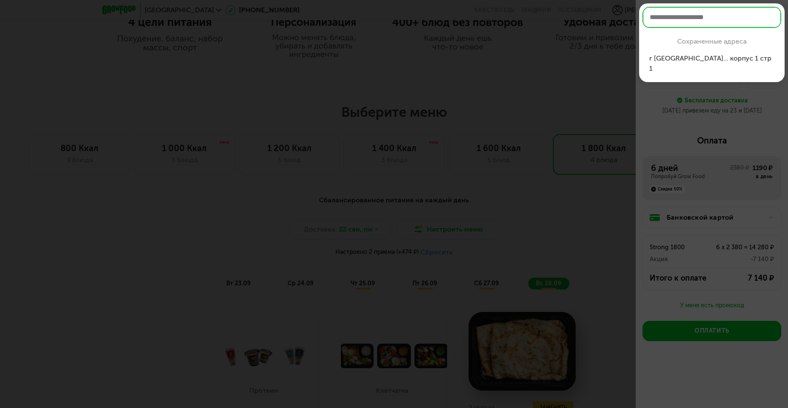
click at [683, 17] on input "text" at bounding box center [712, 17] width 139 height 21
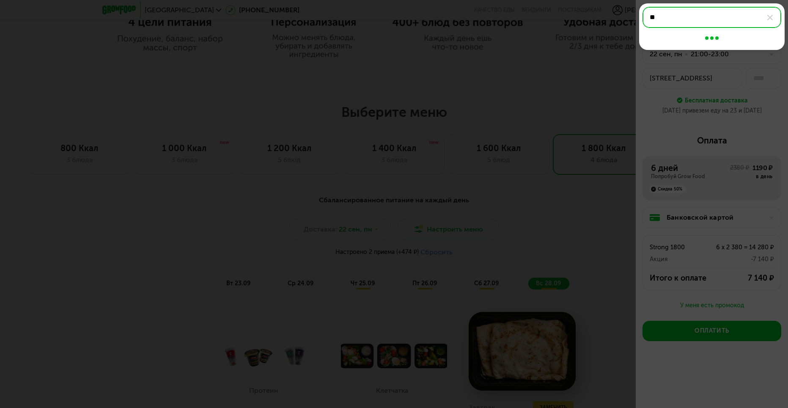
type input "*"
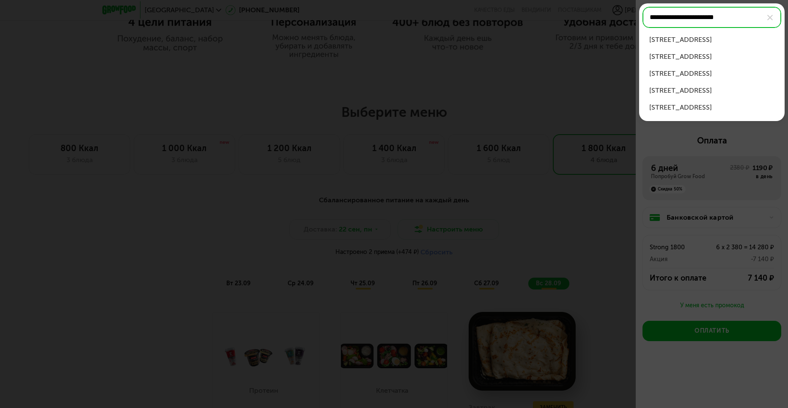
click at [738, 56] on div "[STREET_ADDRESS]" at bounding box center [711, 57] width 125 height 10
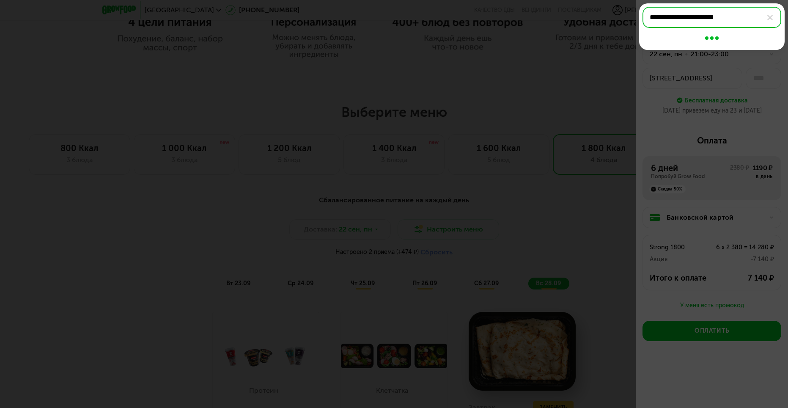
type input "**********"
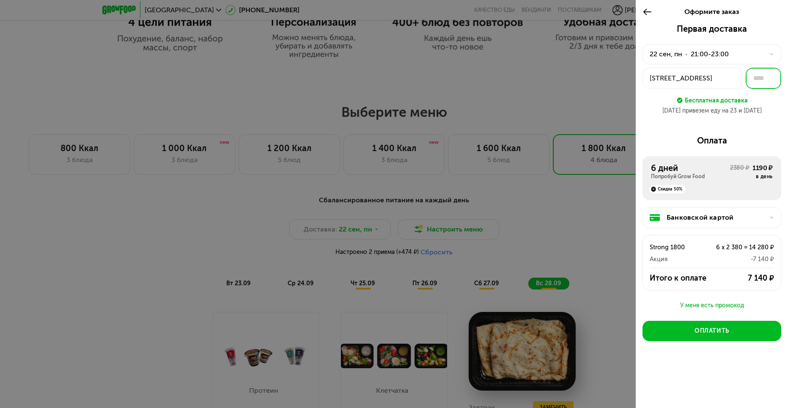
click at [766, 76] on input "text" at bounding box center [764, 78] width 36 height 21
type input "***"
click at [689, 119] on div "Первая доставка [DATE] • 21:00-23:00 [STREET_ADDRESS] *** Бесплатная доставка […" at bounding box center [712, 73] width 139 height 98
click at [713, 80] on div "[STREET_ADDRESS]" at bounding box center [692, 78] width 85 height 10
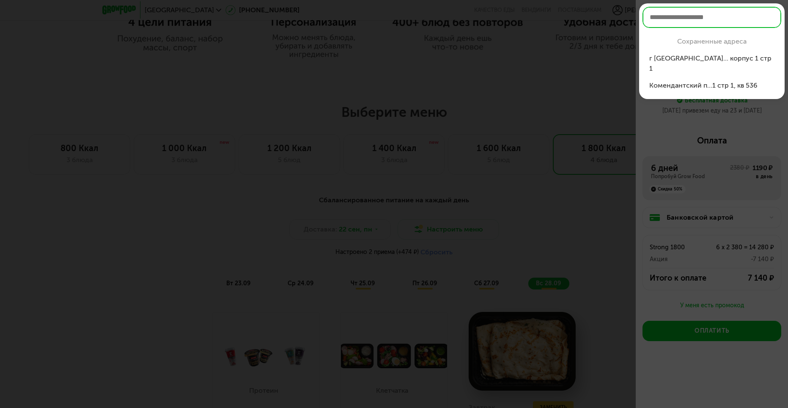
click at [744, 118] on div at bounding box center [394, 204] width 788 height 408
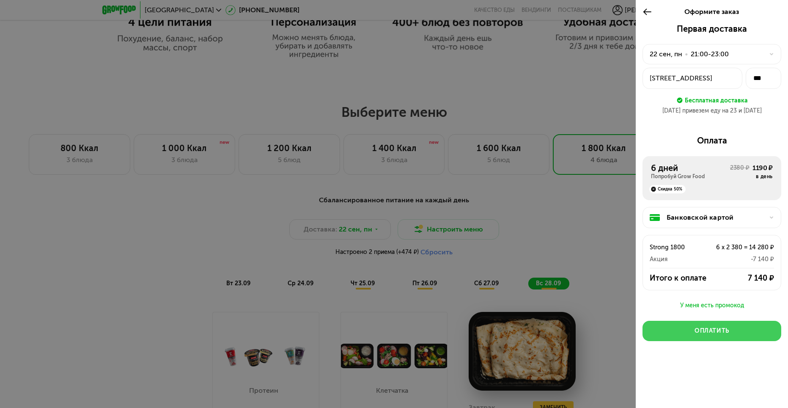
click at [725, 330] on div "Оплатить" at bounding box center [712, 331] width 35 height 8
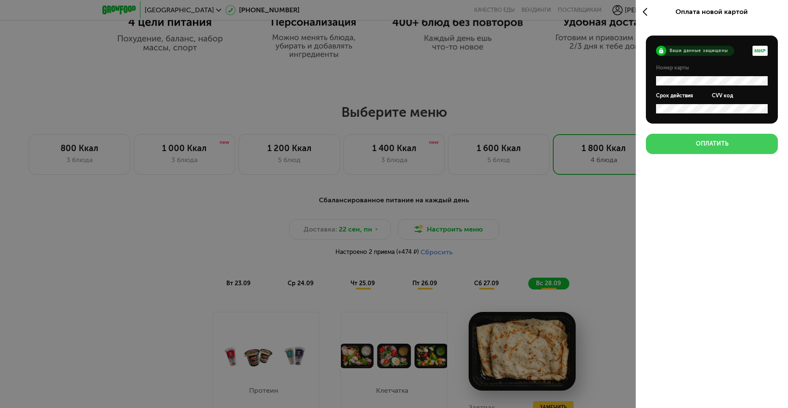
click at [692, 141] on button "Оплатить" at bounding box center [712, 144] width 132 height 20
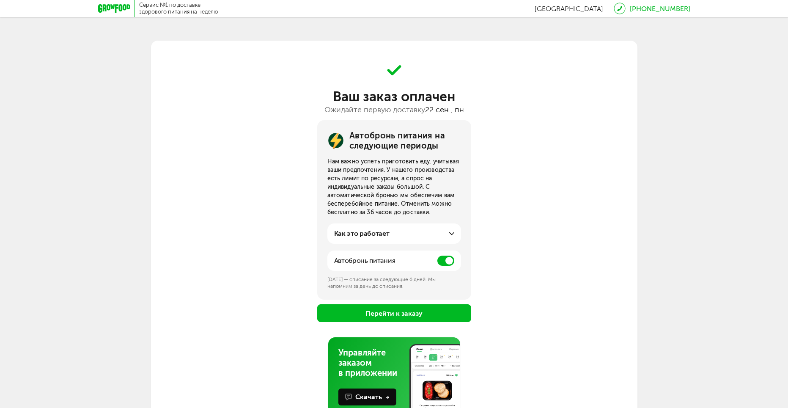
scroll to position [36, 0]
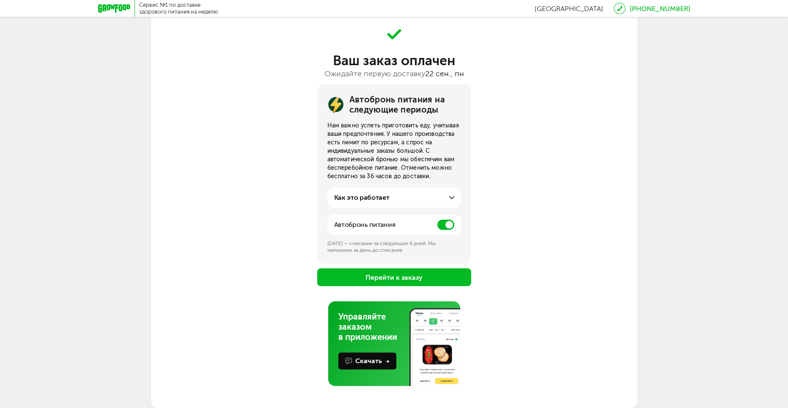
click at [448, 281] on button "Перейти к заказу" at bounding box center [394, 277] width 154 height 18
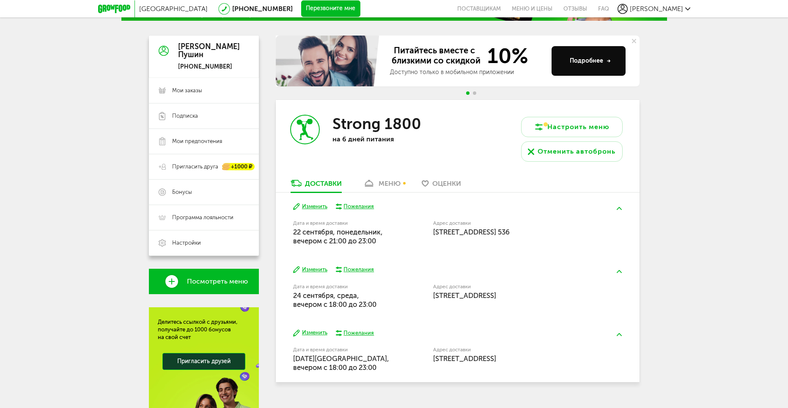
scroll to position [85, 0]
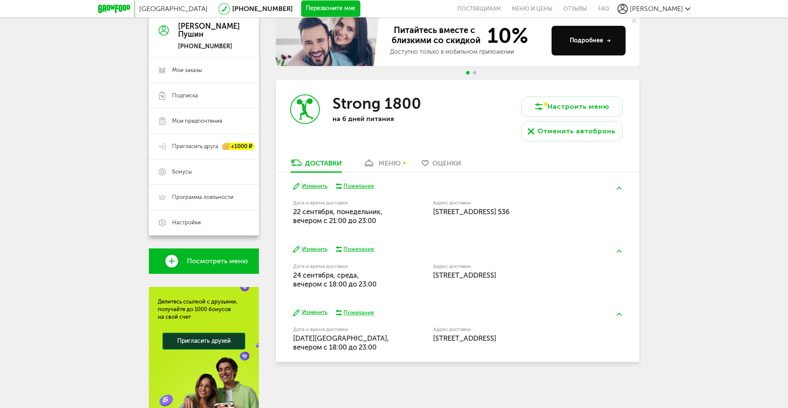
click at [393, 161] on div "меню" at bounding box center [390, 163] width 22 height 8
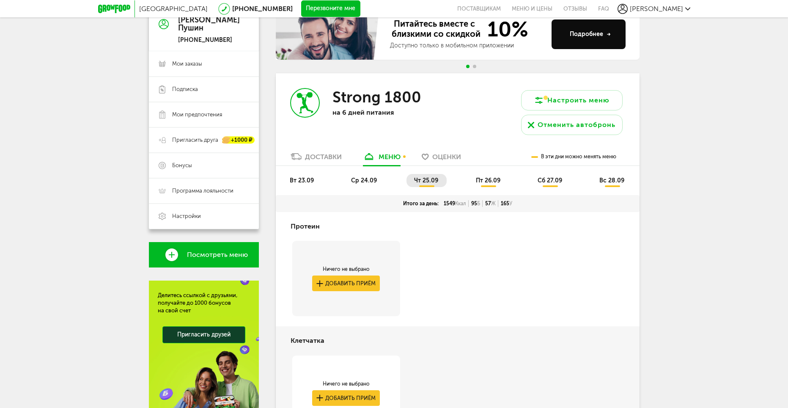
scroll to position [132, 0]
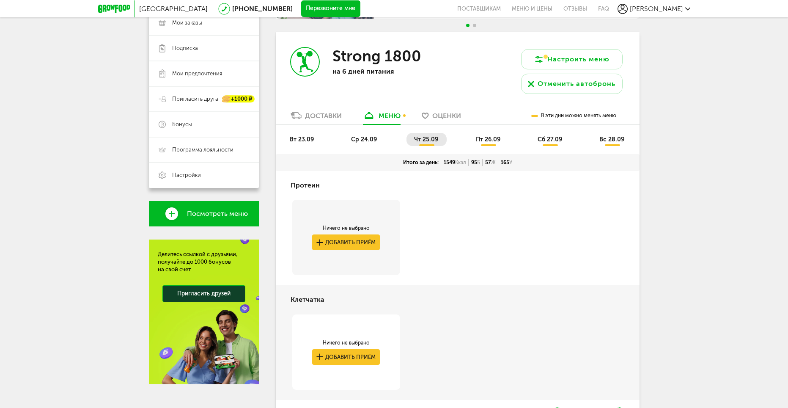
click at [431, 136] on span "чт 25.09" at bounding box center [426, 139] width 24 height 7
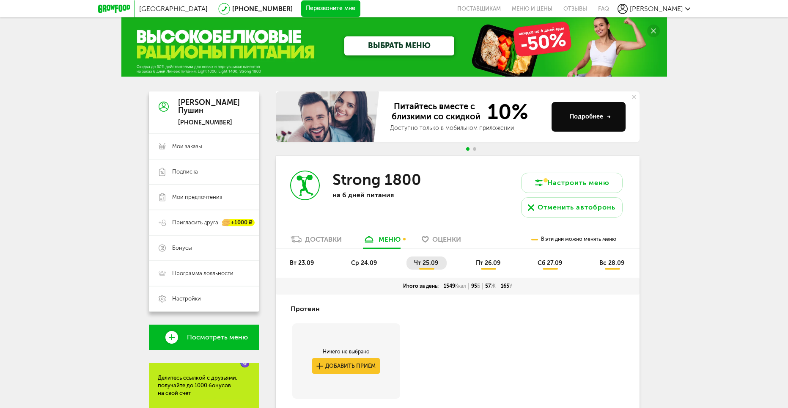
scroll to position [0, 0]
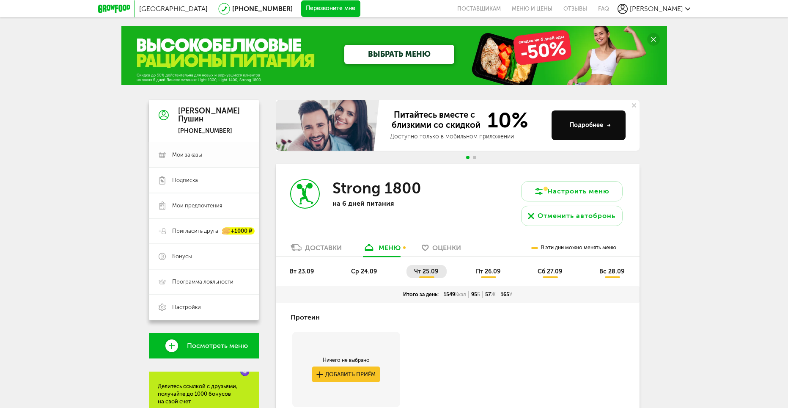
click at [215, 148] on link "Мои заказы" at bounding box center [204, 154] width 110 height 25
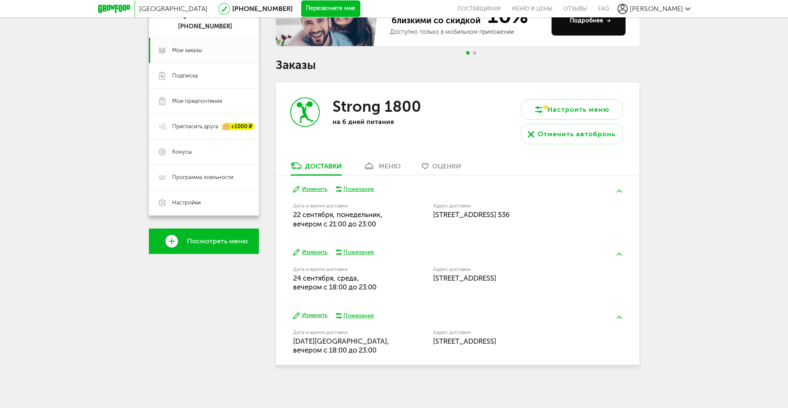
scroll to position [80, 0]
